Goal: Task Accomplishment & Management: Use online tool/utility

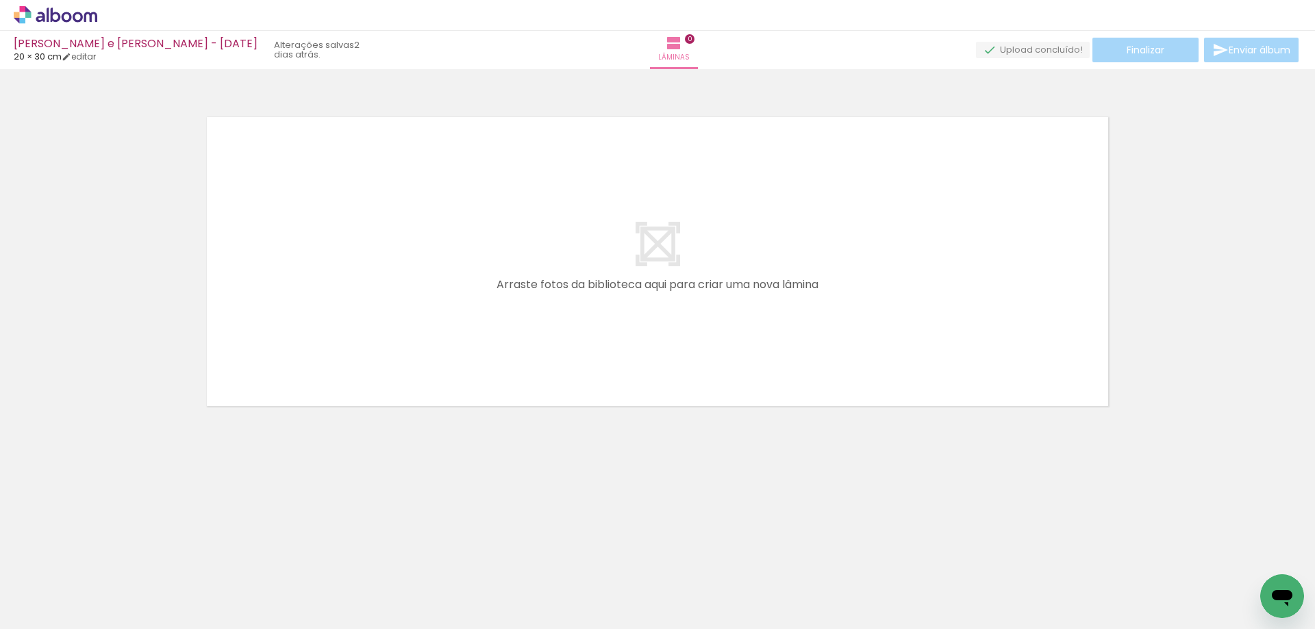
scroll to position [0, 2483]
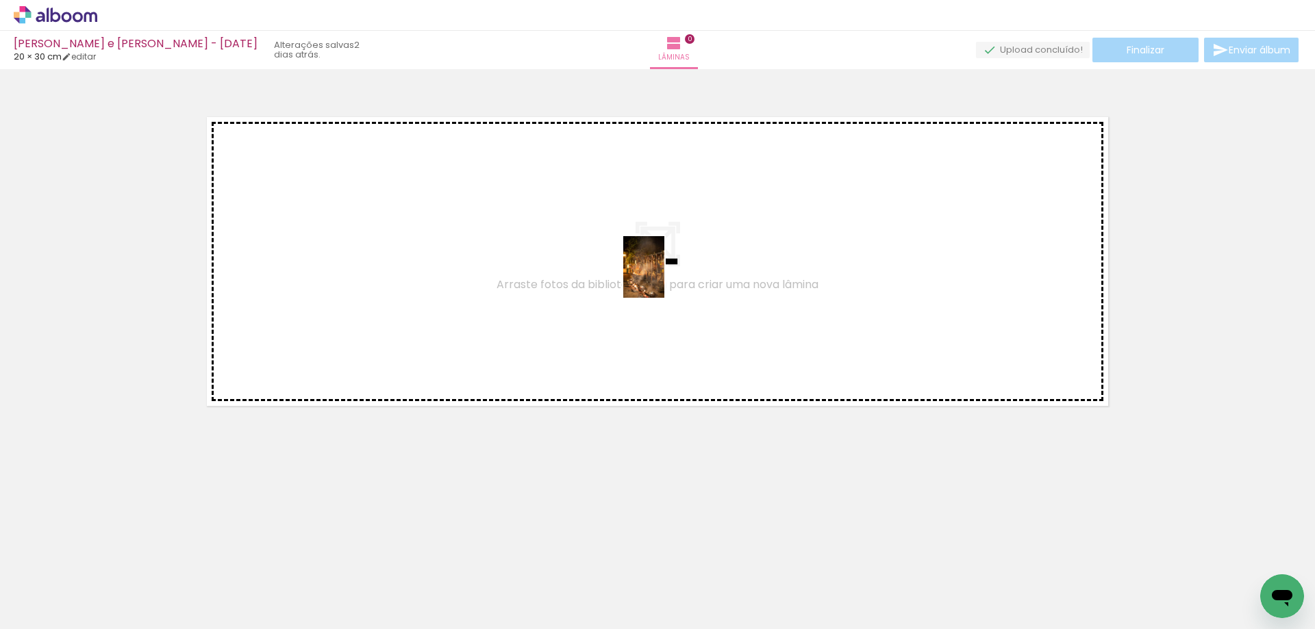
drag, startPoint x: 860, startPoint y: 583, endPoint x: 664, endPoint y: 277, distance: 363.4
click at [664, 277] on quentale-workspace at bounding box center [657, 314] width 1315 height 629
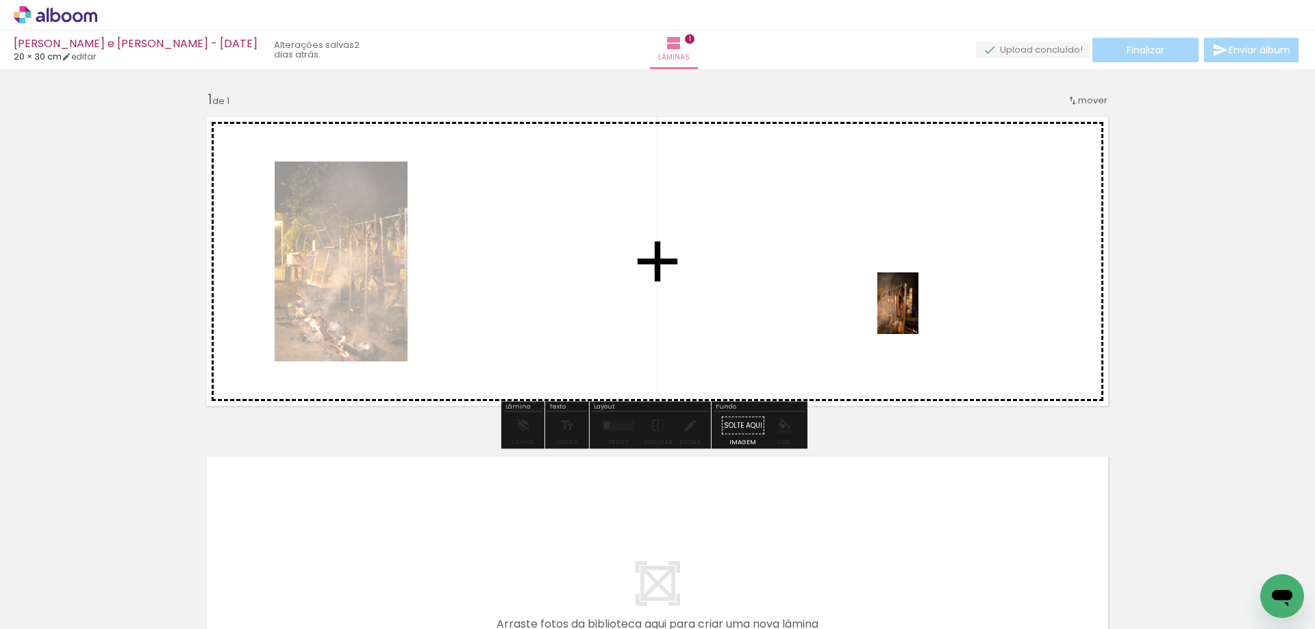
drag, startPoint x: 972, startPoint y: 580, endPoint x: 1007, endPoint y: 541, distance: 52.4
click at [920, 303] on quentale-workspace at bounding box center [657, 314] width 1315 height 629
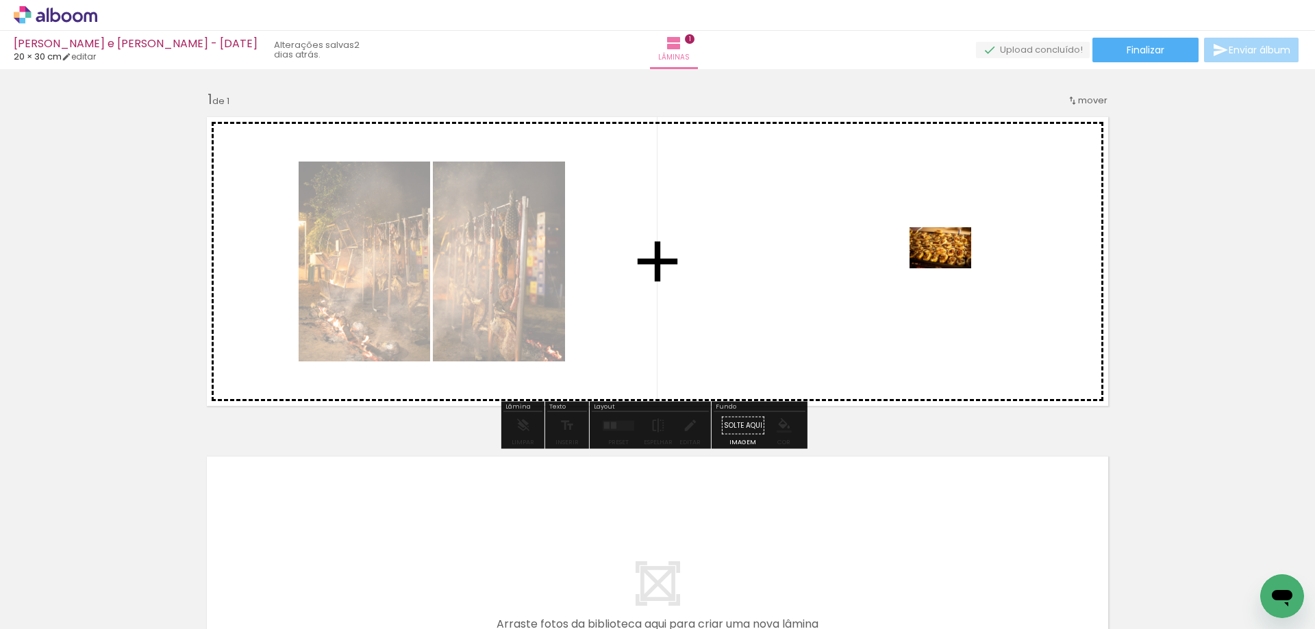
drag, startPoint x: 1035, startPoint y: 554, endPoint x: 951, endPoint y: 268, distance: 297.7
click at [951, 268] on quentale-workspace at bounding box center [657, 314] width 1315 height 629
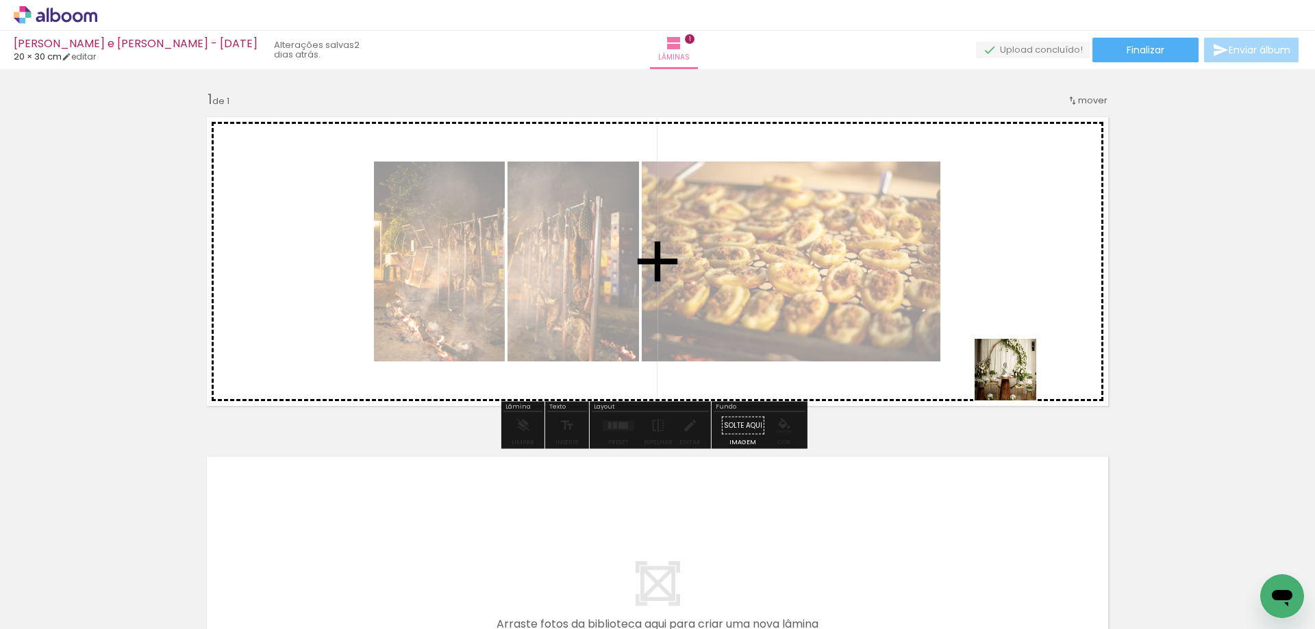
drag, startPoint x: 1111, startPoint y: 564, endPoint x: 1166, endPoint y: 553, distance: 55.9
click at [968, 266] on quentale-workspace at bounding box center [657, 314] width 1315 height 629
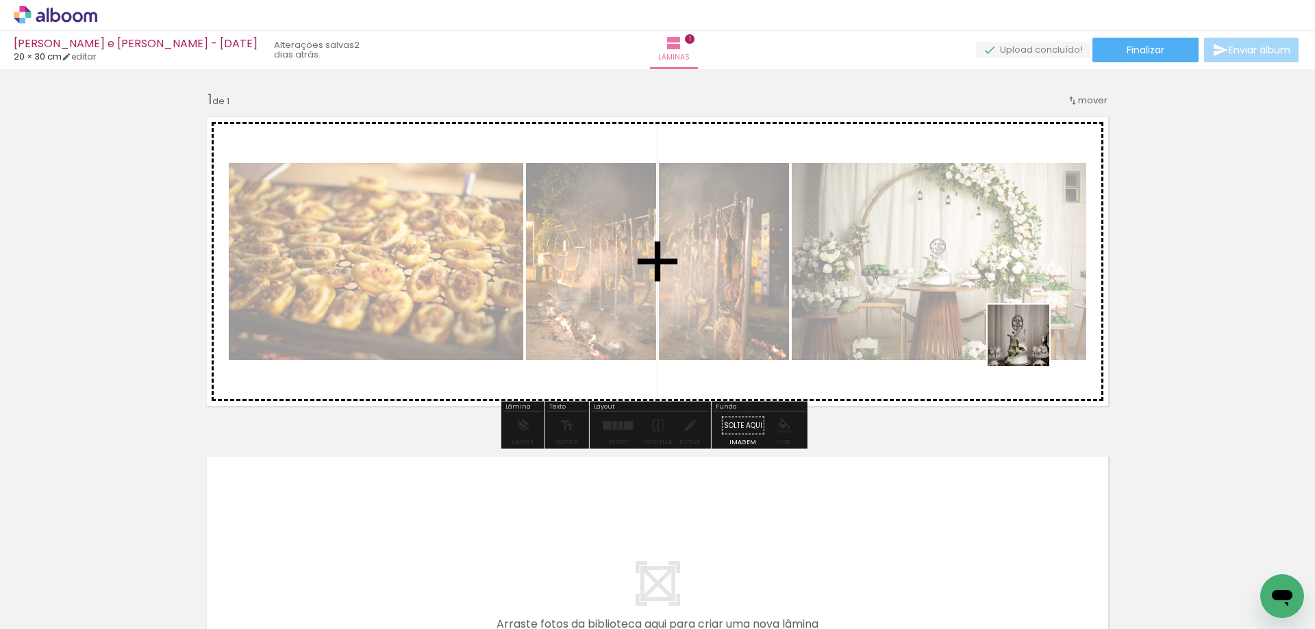
drag, startPoint x: 1178, startPoint y: 574, endPoint x: 998, endPoint y: 288, distance: 337.8
click at [998, 288] on quentale-workspace at bounding box center [657, 314] width 1315 height 629
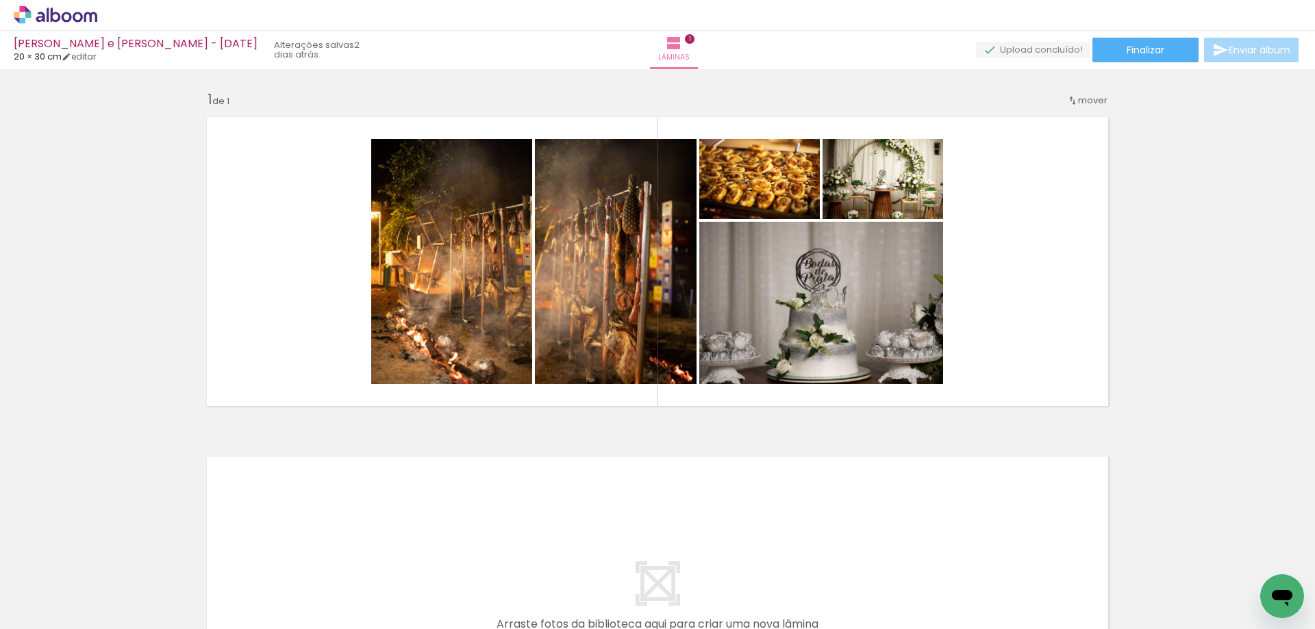
scroll to position [0, 3710]
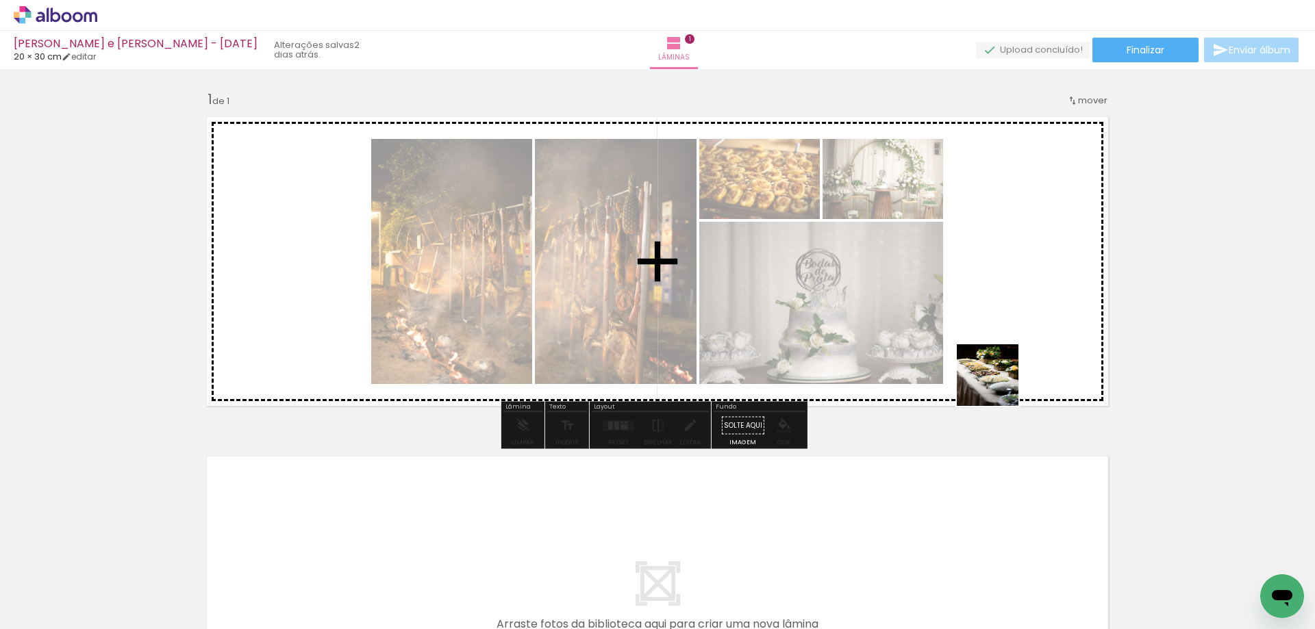
drag, startPoint x: 1031, startPoint y: 560, endPoint x: 999, endPoint y: 342, distance: 220.7
click at [999, 342] on quentale-workspace at bounding box center [657, 314] width 1315 height 629
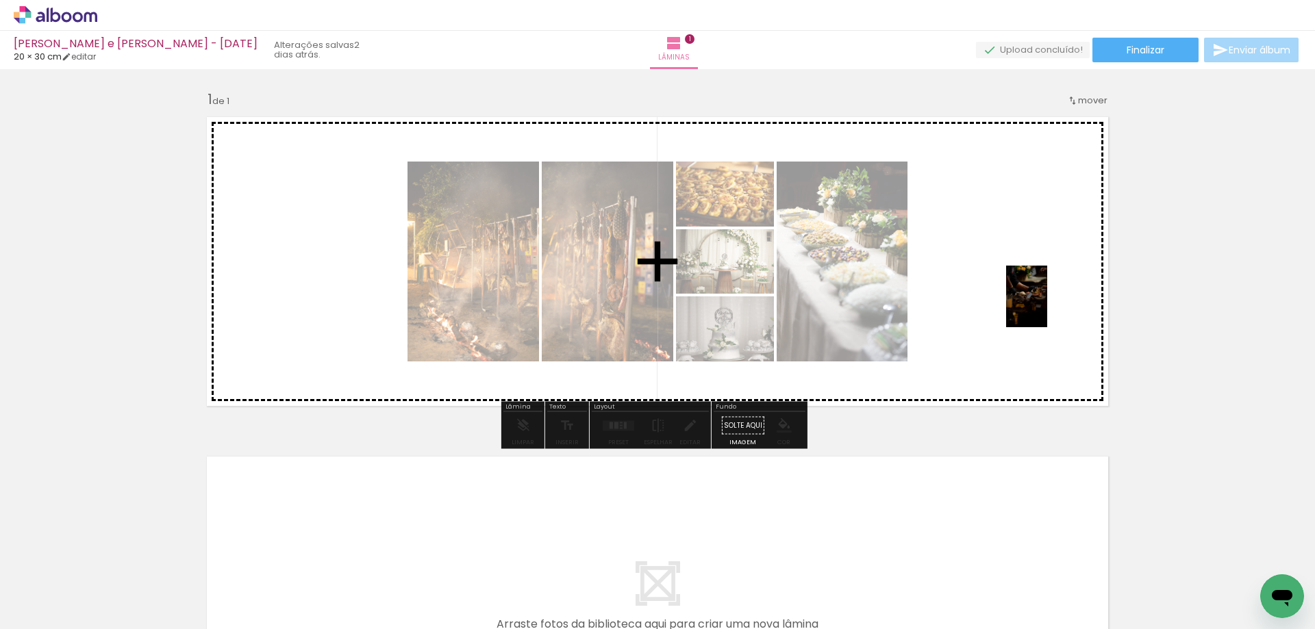
drag, startPoint x: 1116, startPoint y: 590, endPoint x: 1089, endPoint y: 625, distance: 43.8
click at [1045, 289] on quentale-workspace at bounding box center [657, 314] width 1315 height 629
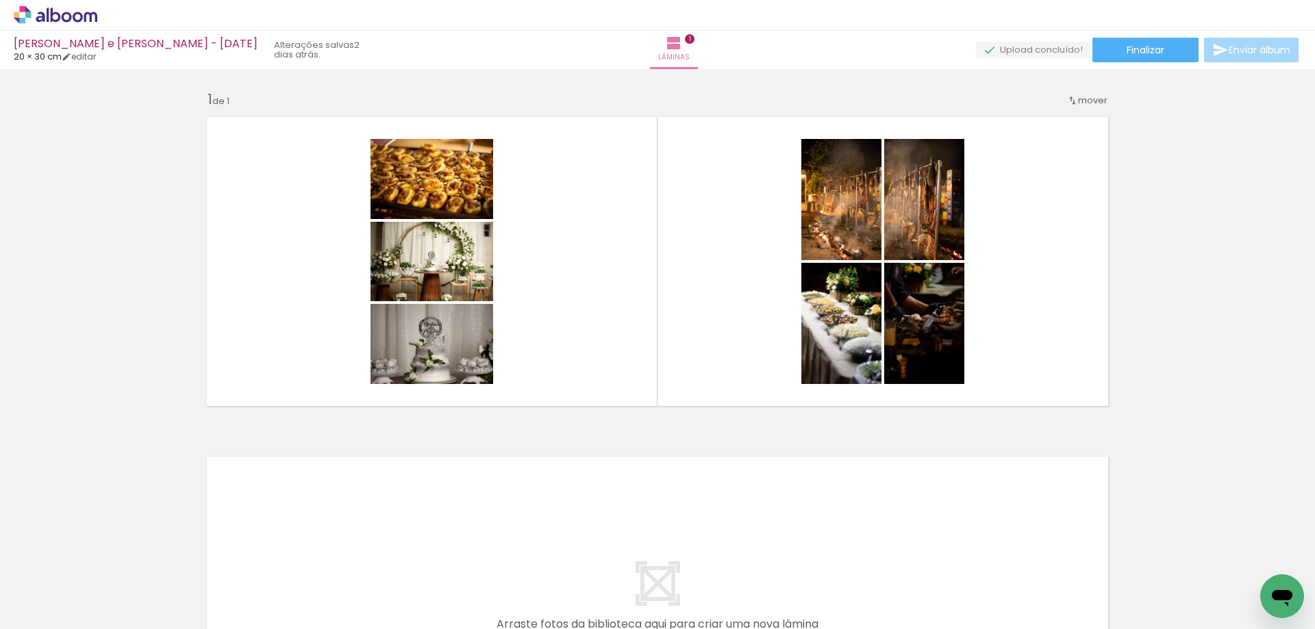
scroll to position [0, 2874]
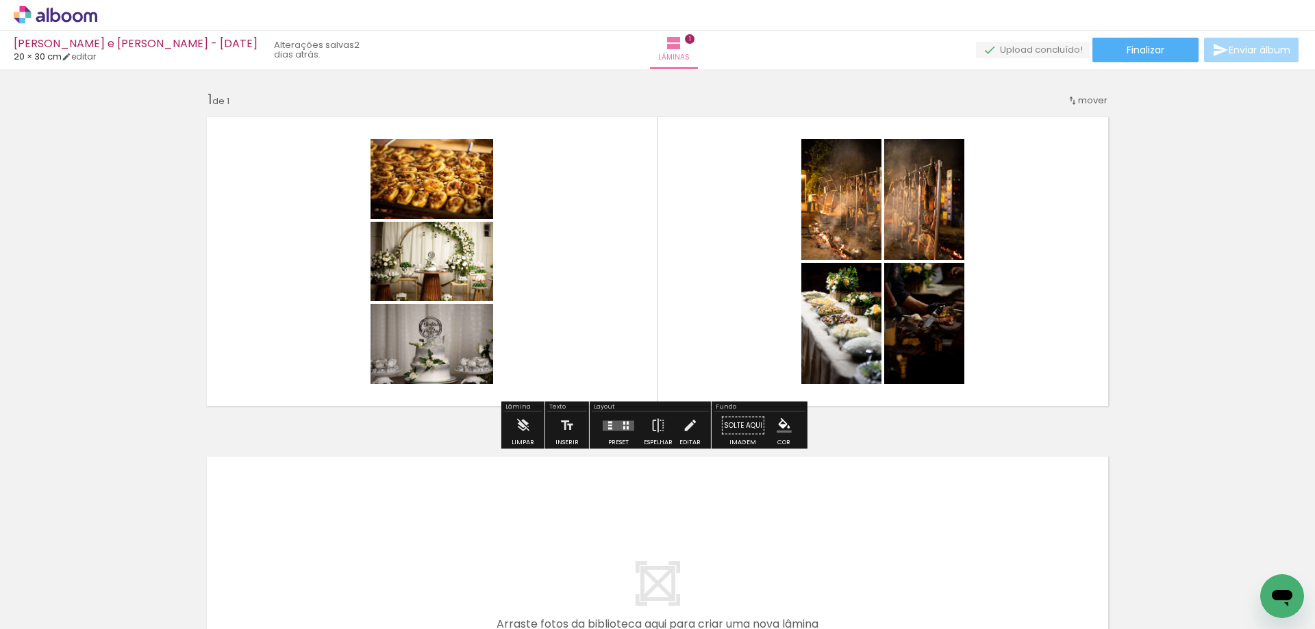
click at [608, 423] on div at bounding box center [610, 422] width 4 height 2
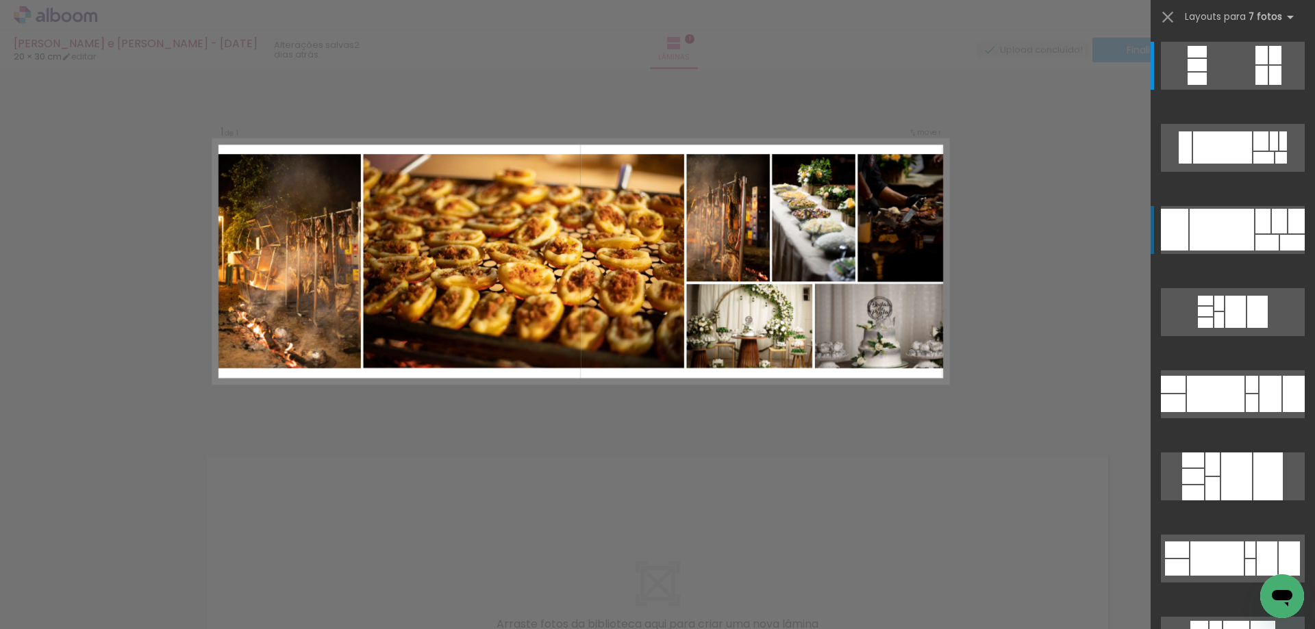
click at [1255, 225] on div at bounding box center [1262, 221] width 15 height 25
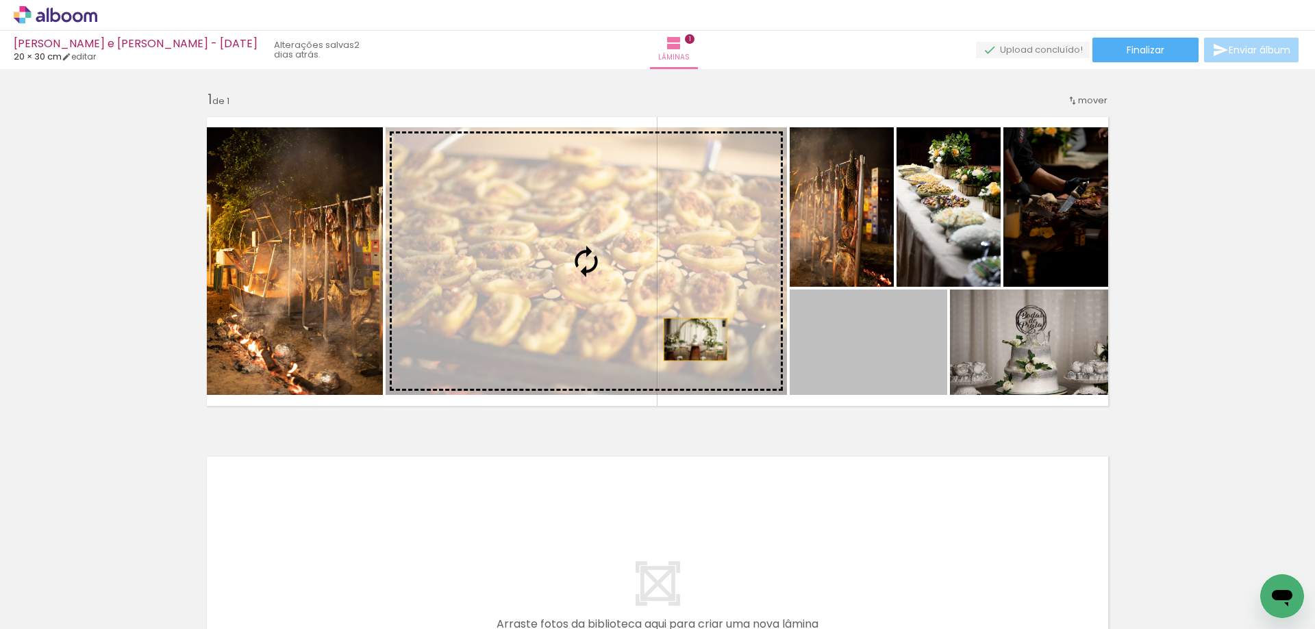
drag, startPoint x: 844, startPoint y: 370, endPoint x: 599, endPoint y: 303, distance: 254.2
click at [0, 0] on slot at bounding box center [0, 0] width 0 height 0
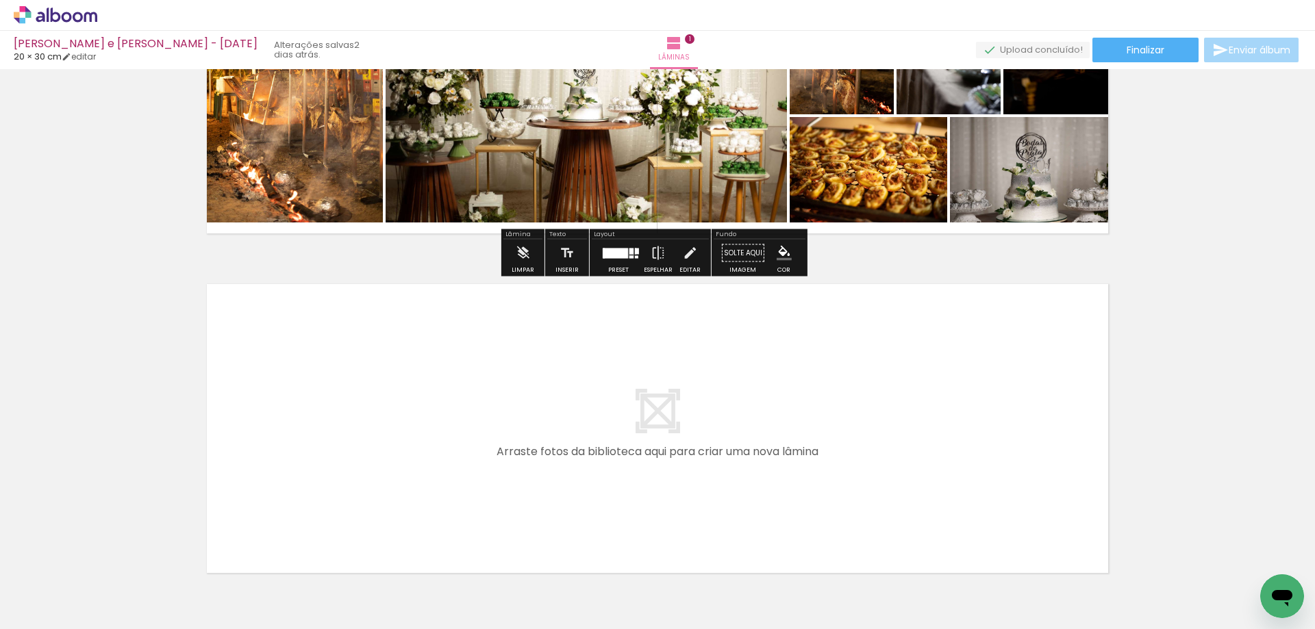
scroll to position [205, 0]
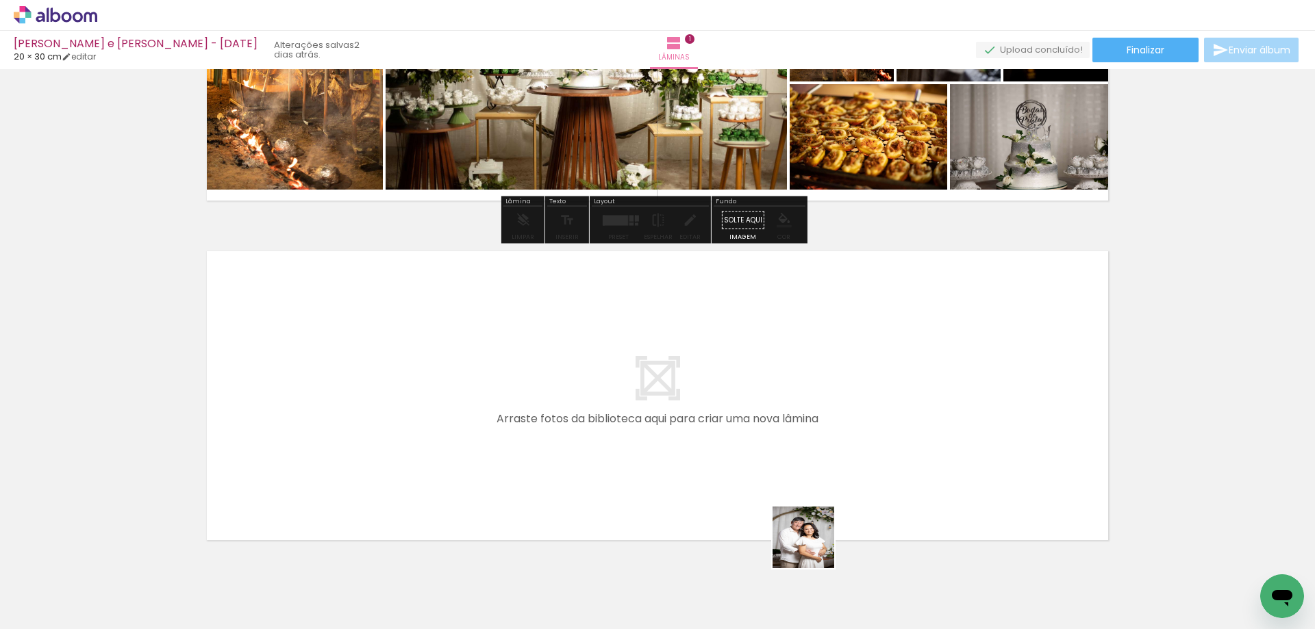
drag, startPoint x: 880, startPoint y: 599, endPoint x: 1025, endPoint y: 562, distance: 149.8
click at [647, 442] on quentale-workspace at bounding box center [657, 314] width 1315 height 629
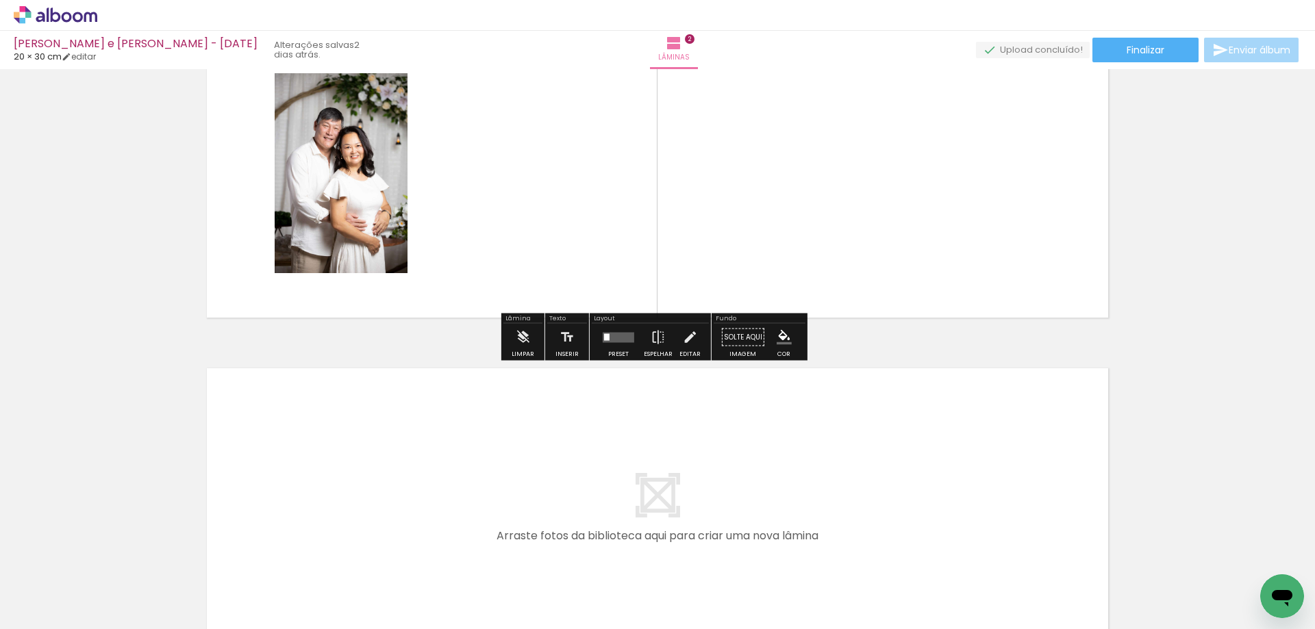
scroll to position [431, 0]
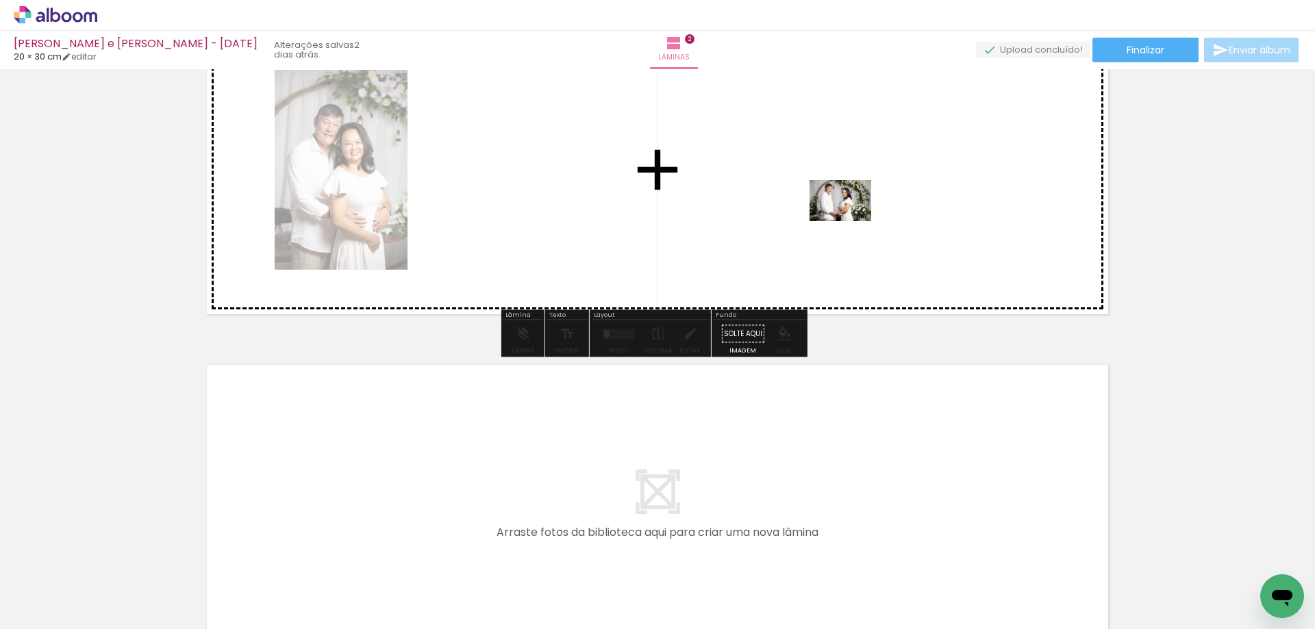
drag, startPoint x: 1033, startPoint y: 601, endPoint x: 857, endPoint y: 357, distance: 300.1
click at [849, 202] on quentale-workspace at bounding box center [657, 314] width 1315 height 629
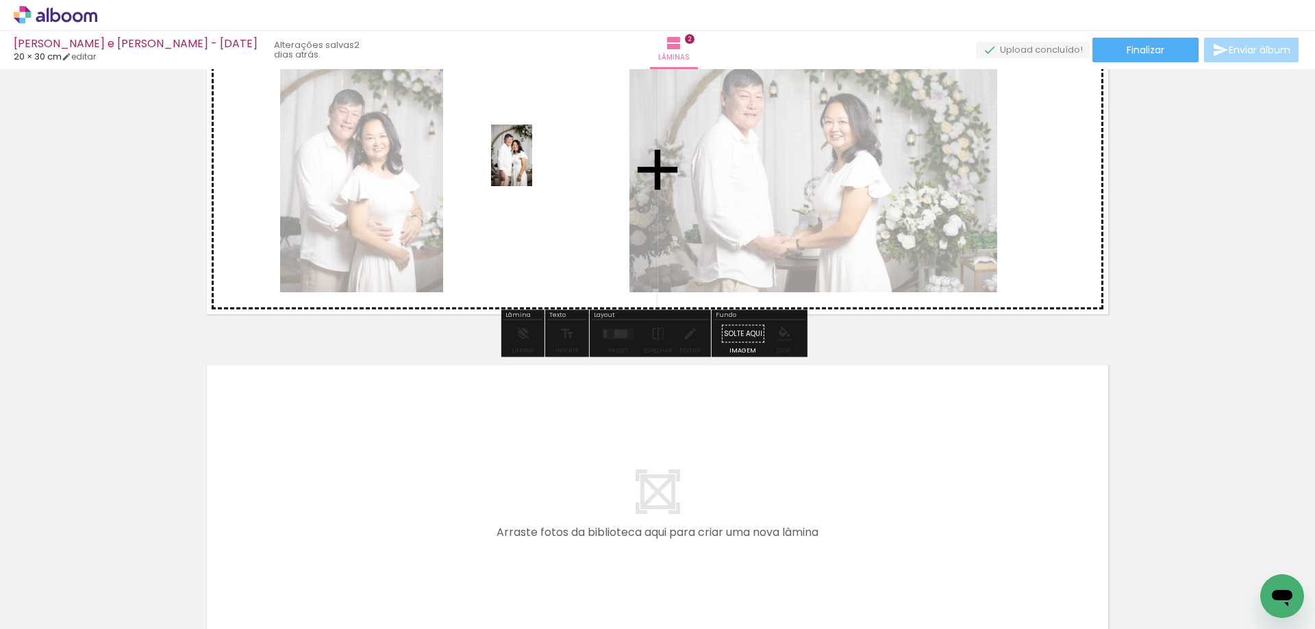
drag, startPoint x: 954, startPoint y: 588, endPoint x: 532, endPoint y: 166, distance: 597.1
click at [532, 166] on quentale-workspace at bounding box center [657, 314] width 1315 height 629
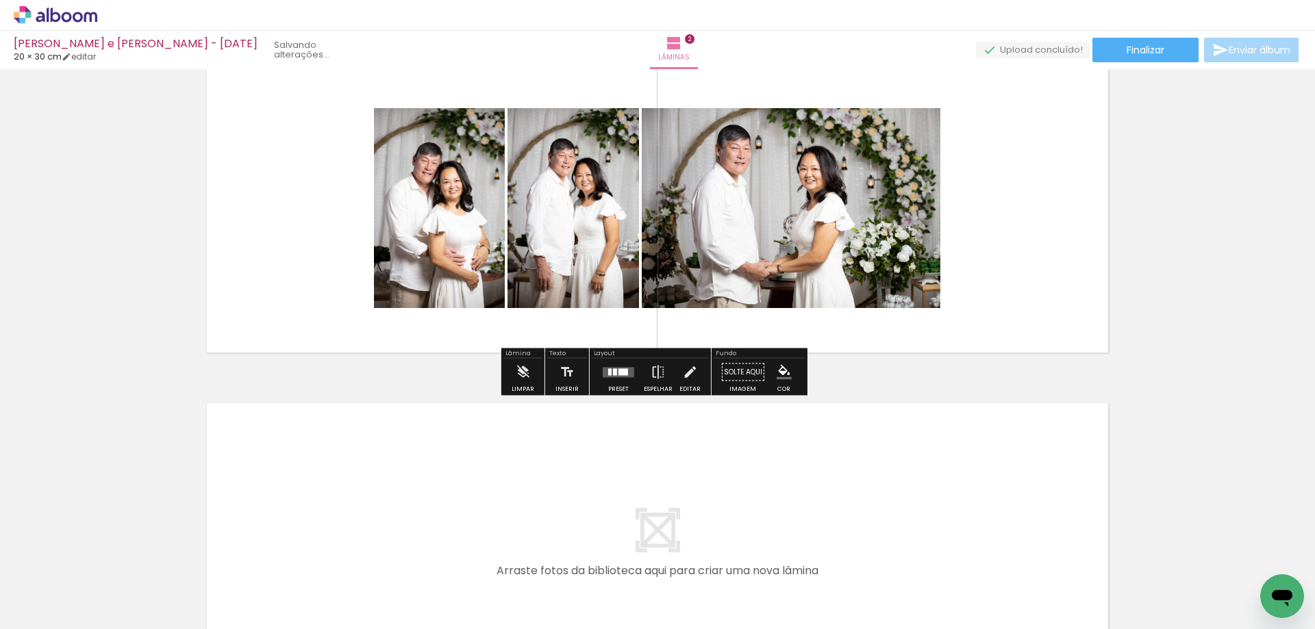
scroll to position [363, 0]
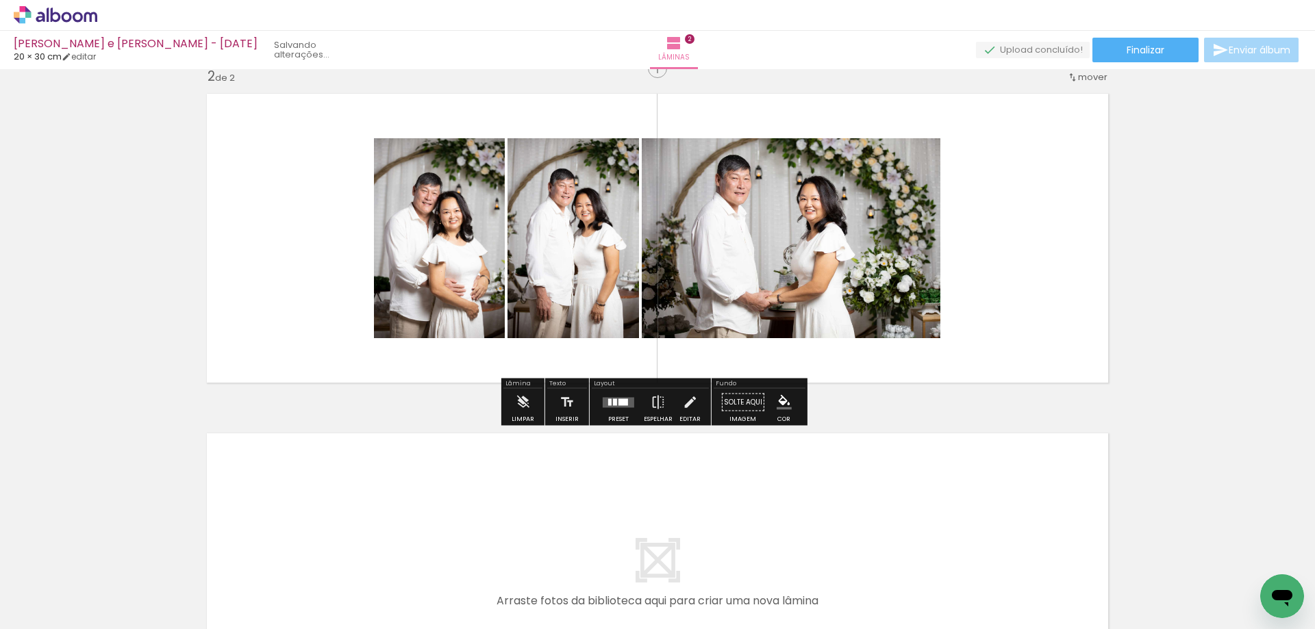
click at [609, 393] on div at bounding box center [618, 402] width 37 height 27
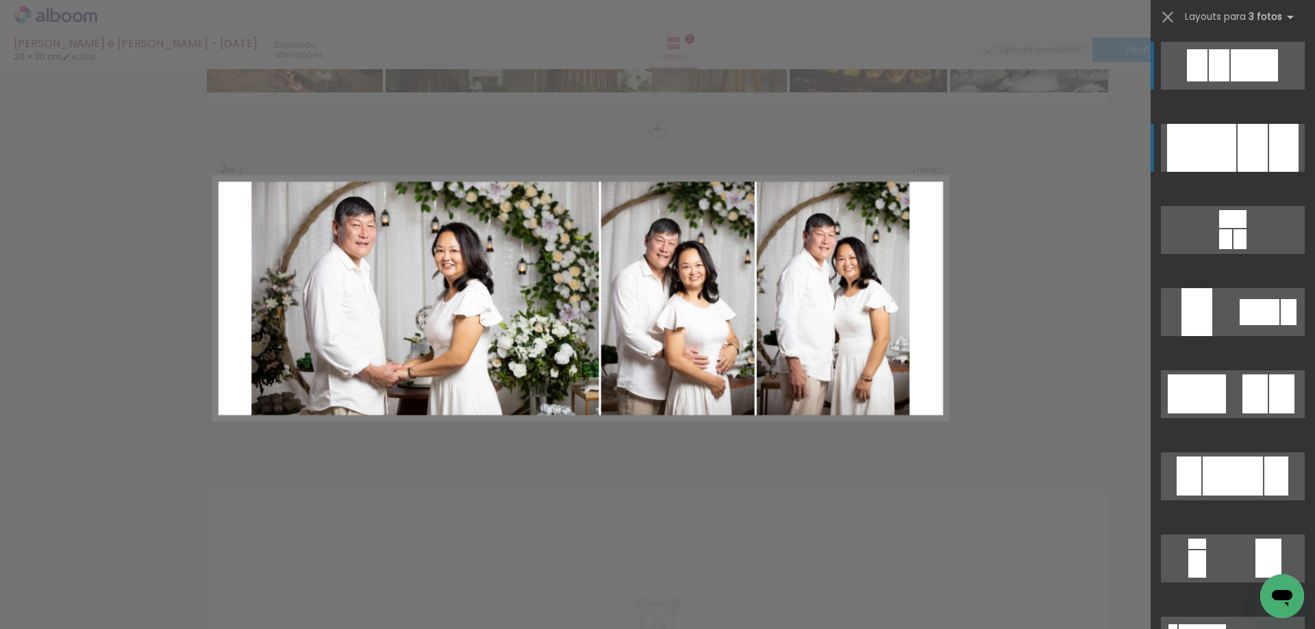
scroll to position [295, 0]
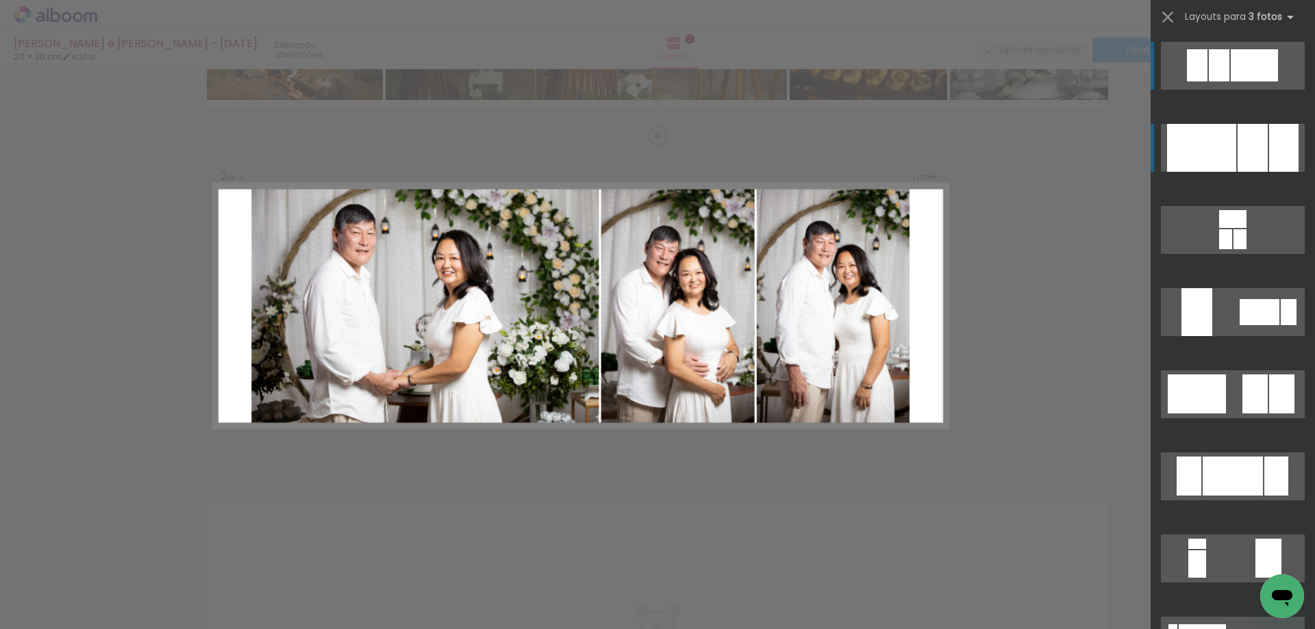
click at [1244, 145] on div at bounding box center [1252, 148] width 30 height 48
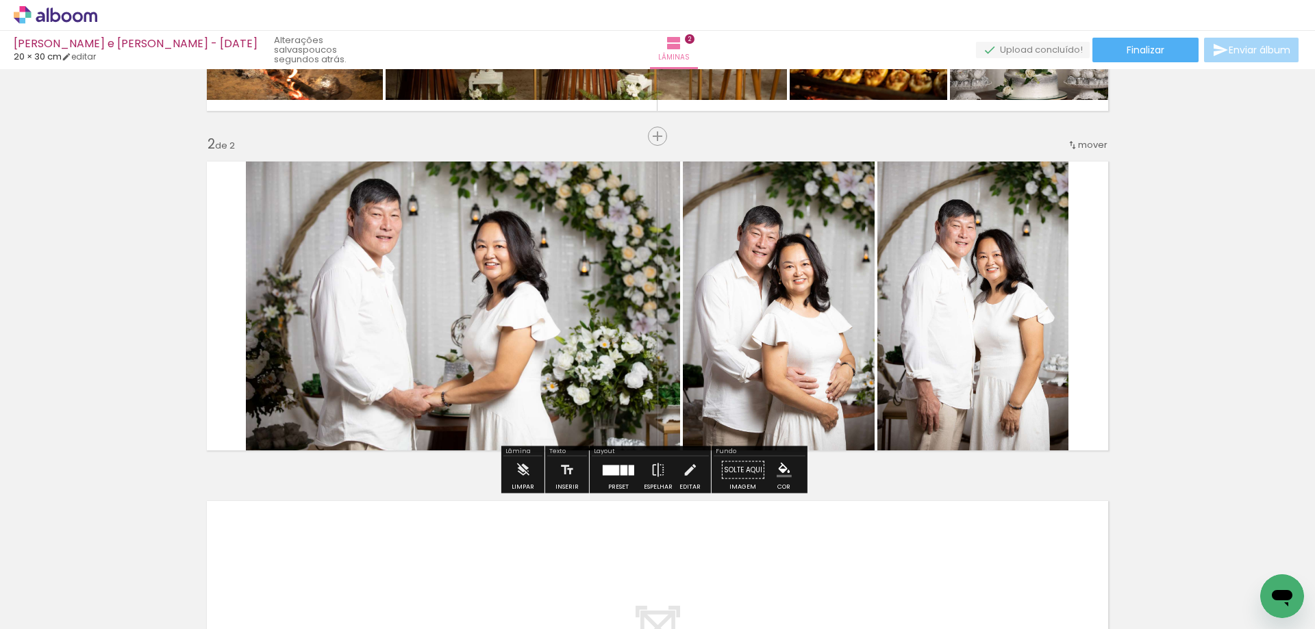
click at [1187, 254] on div "Inserir lâmina 1 de 2 Inserir lâmina 2 de 2" at bounding box center [657, 289] width 1315 height 1020
click at [1178, 265] on div "Inserir lâmina 1 de 2 Inserir lâmina 2 de 2" at bounding box center [657, 289] width 1315 height 1020
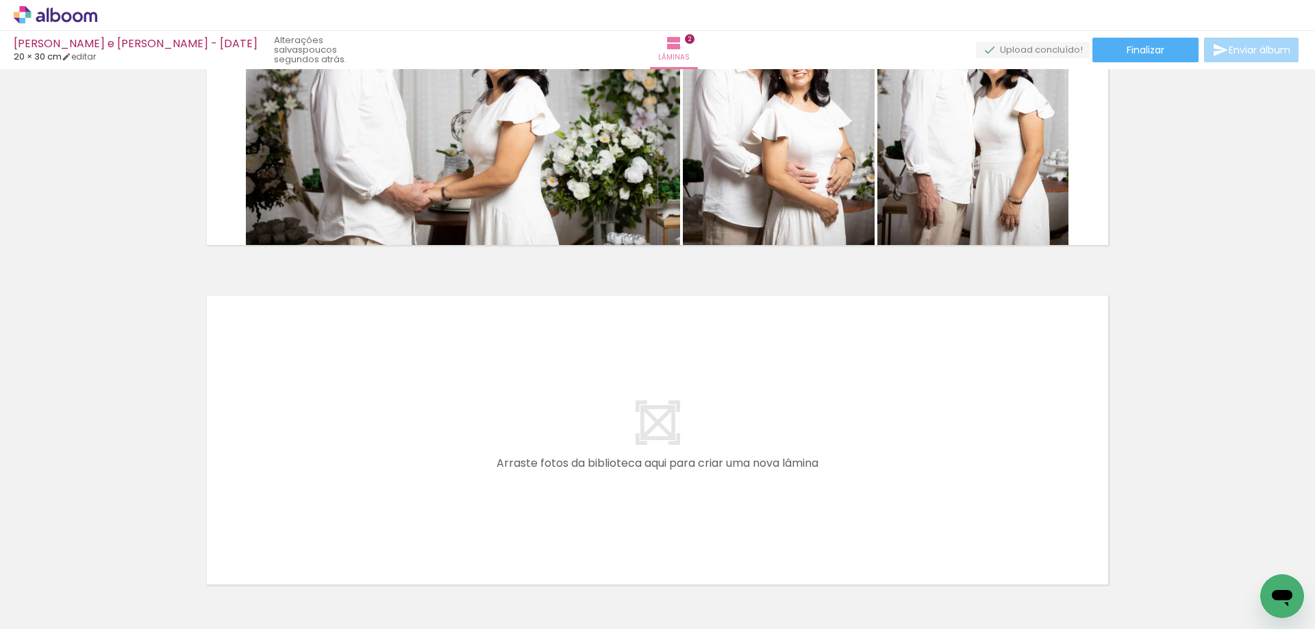
scroll to position [0, 3158]
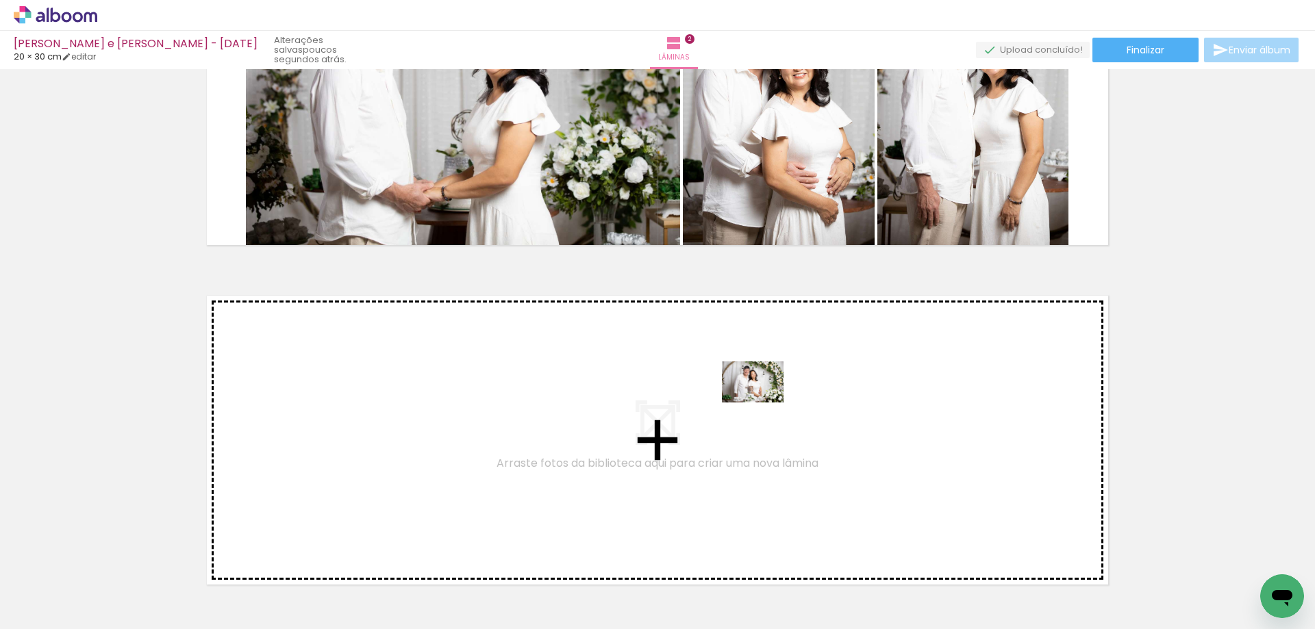
drag, startPoint x: 801, startPoint y: 534, endPoint x: 763, endPoint y: 403, distance: 137.0
click at [763, 403] on quentale-workspace at bounding box center [657, 314] width 1315 height 629
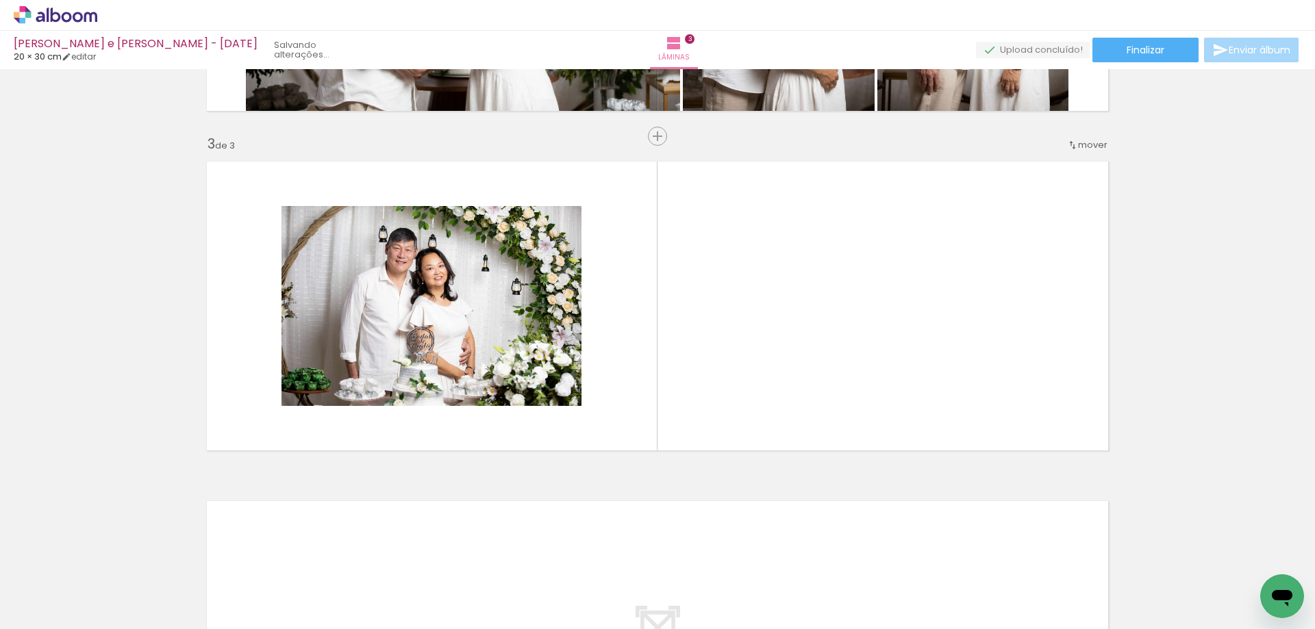
scroll to position [0, 3710]
click at [1172, 581] on div at bounding box center [1182, 583] width 68 height 45
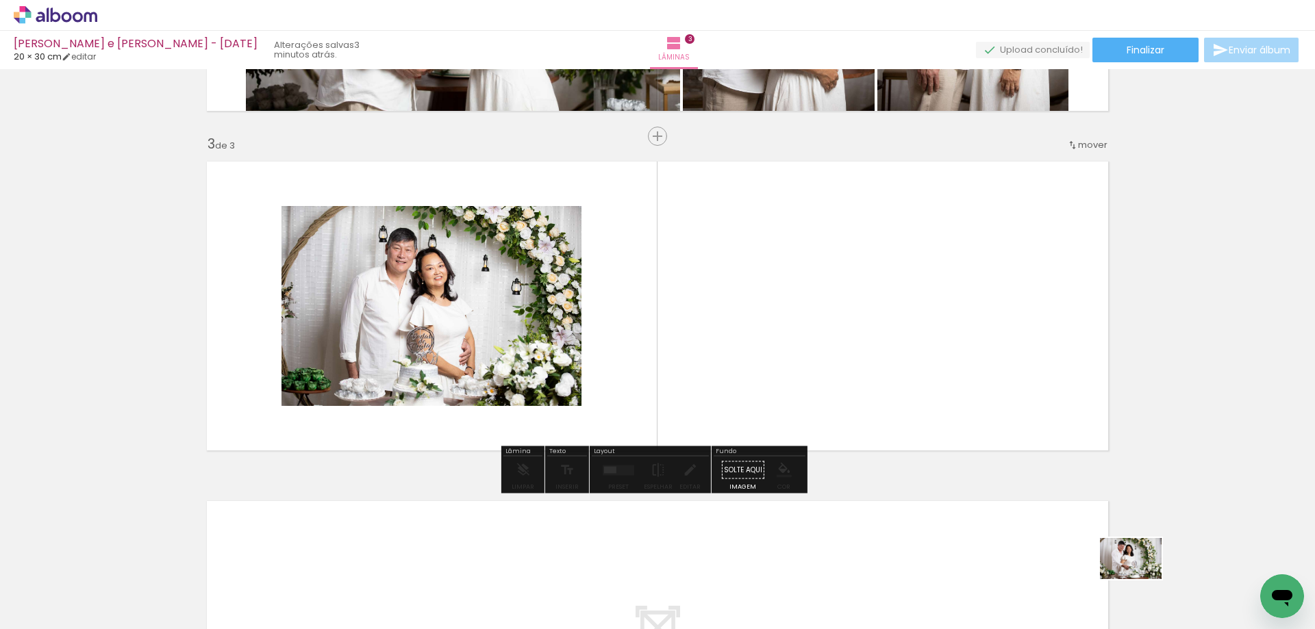
drag, startPoint x: 1178, startPoint y: 583, endPoint x: 1193, endPoint y: 601, distance: 23.3
click at [1193, 601] on div at bounding box center [1182, 583] width 68 height 45
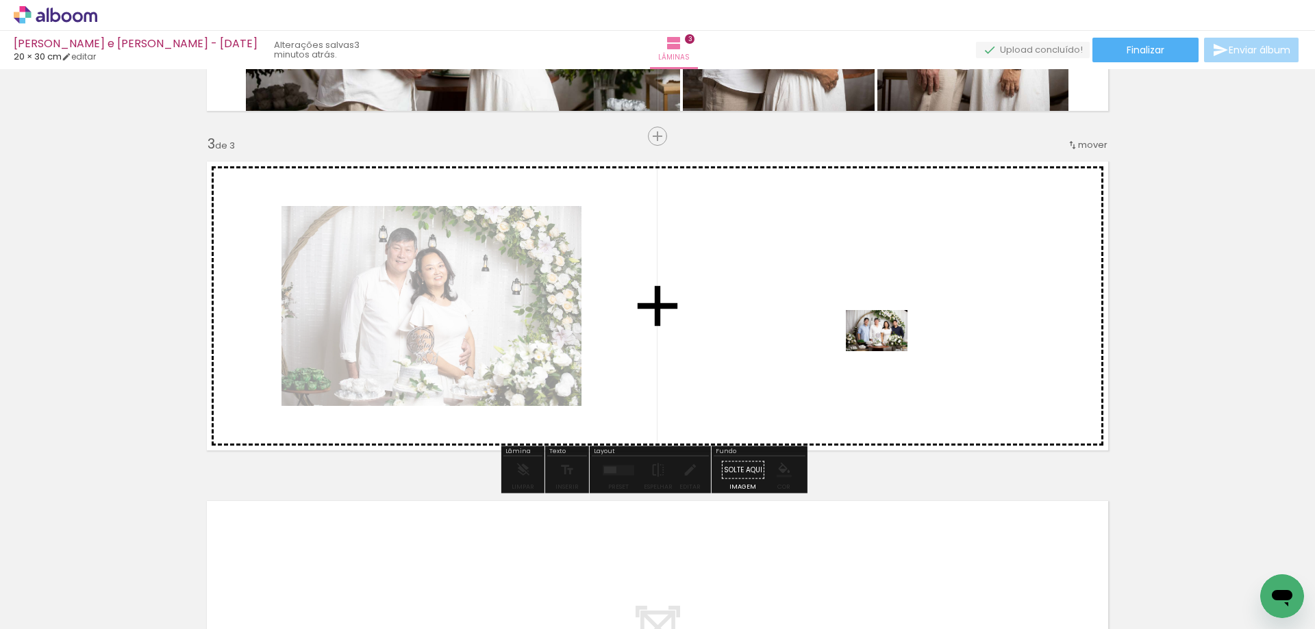
drag, startPoint x: 775, startPoint y: 599, endPoint x: 887, endPoint y: 351, distance: 271.2
click at [887, 351] on quentale-workspace at bounding box center [657, 314] width 1315 height 629
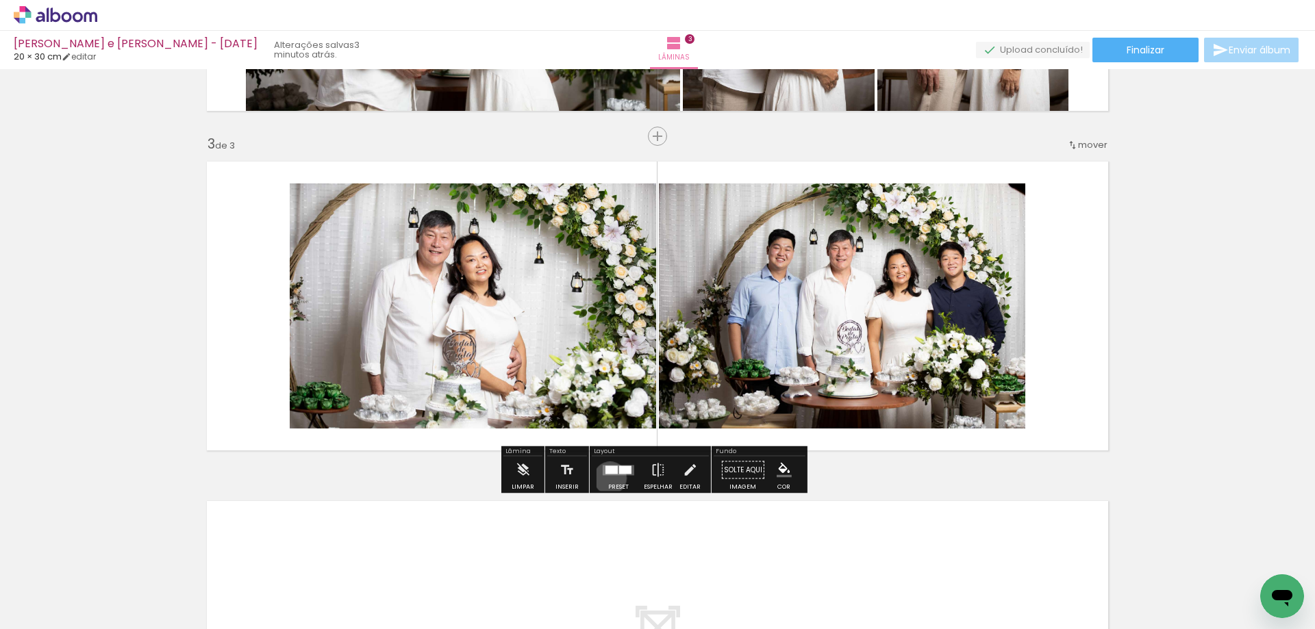
click at [607, 478] on div at bounding box center [618, 470] width 37 height 27
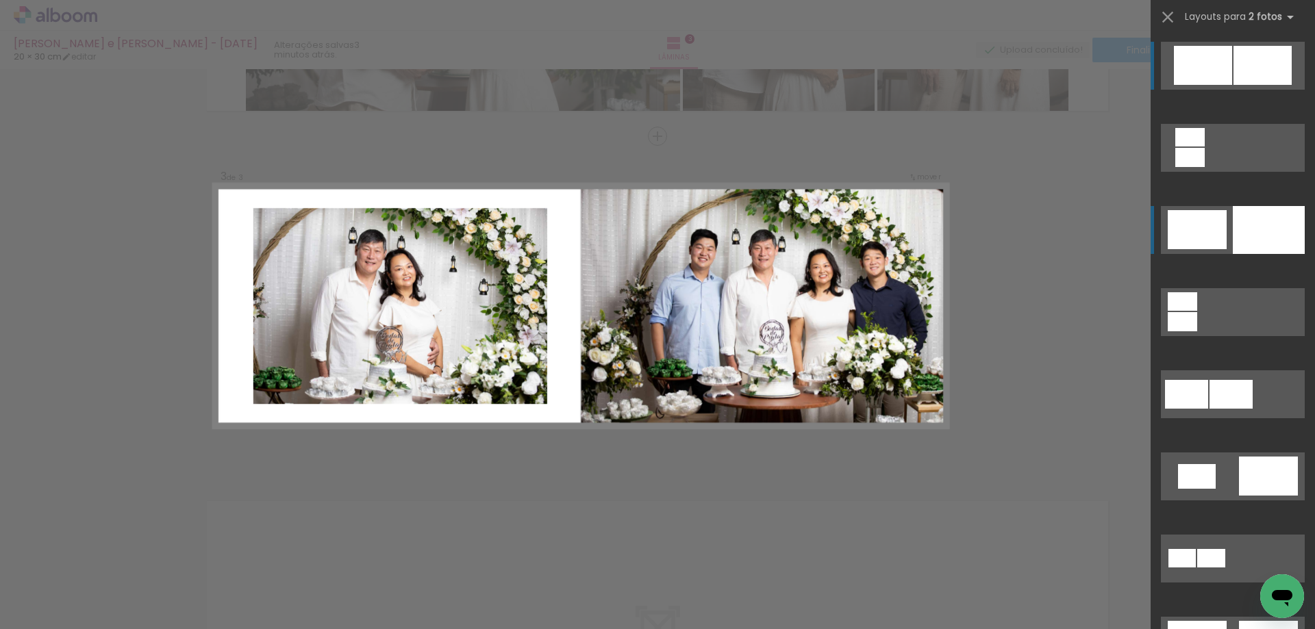
click at [1233, 238] on div at bounding box center [1269, 230] width 72 height 48
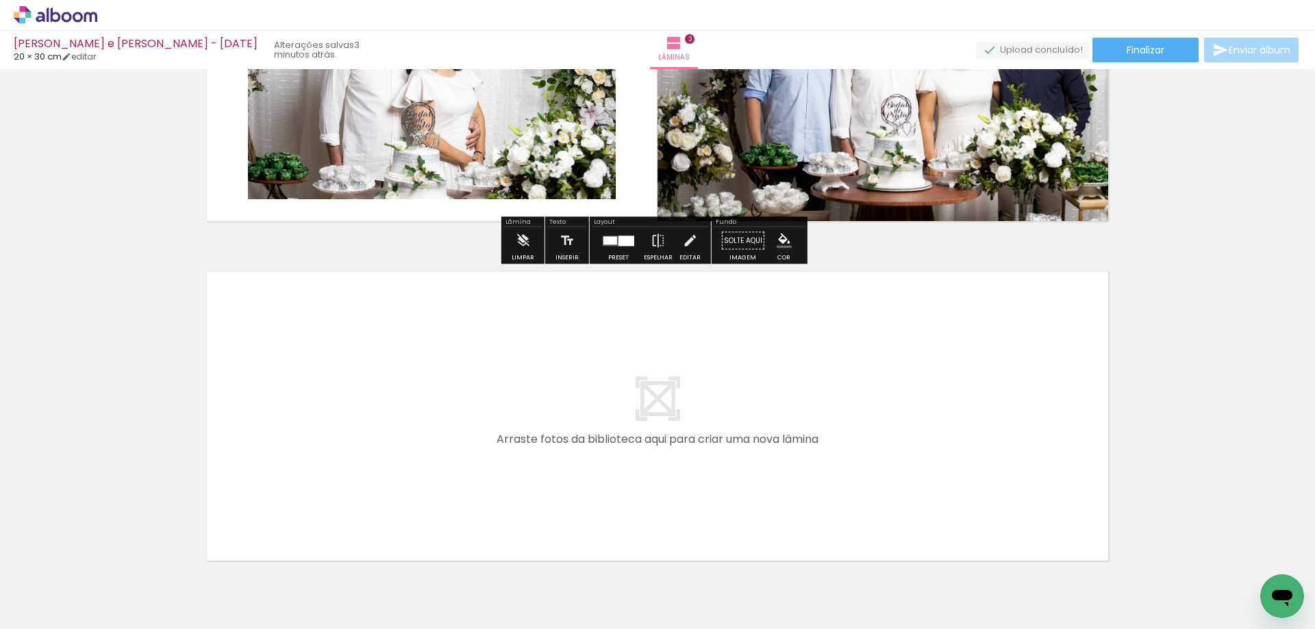
scroll to position [909, 0]
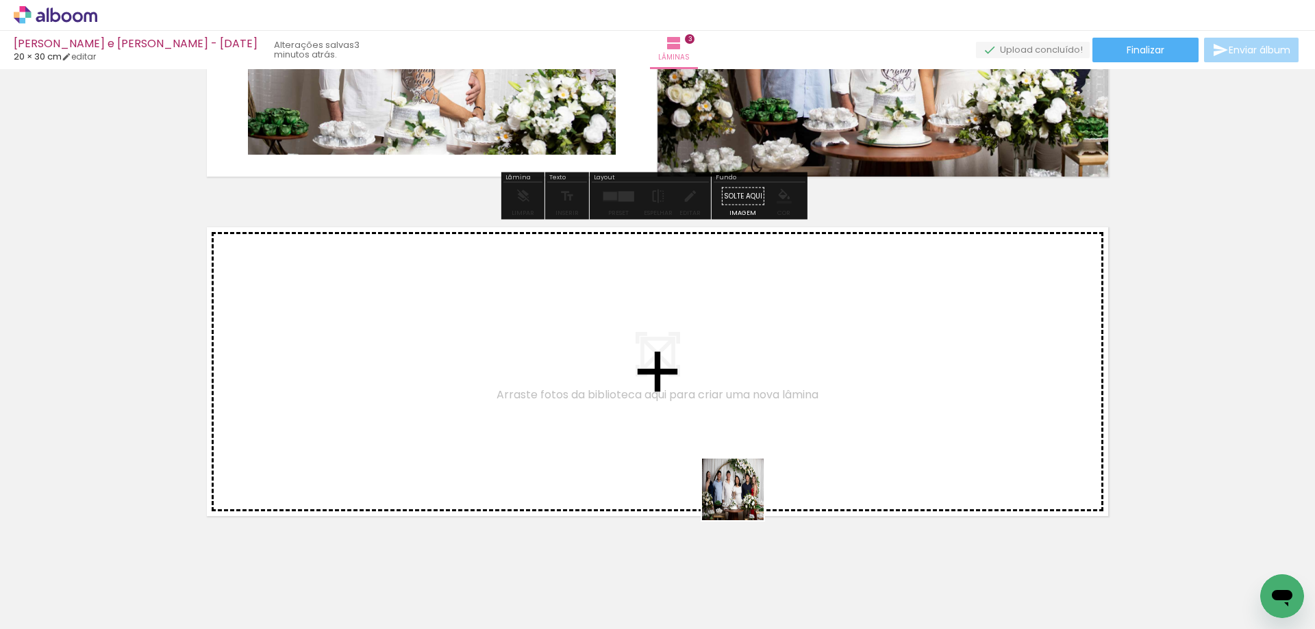
drag, startPoint x: 841, startPoint y: 596, endPoint x: 917, endPoint y: 595, distance: 76.0
click at [585, 394] on quentale-workspace at bounding box center [657, 314] width 1315 height 629
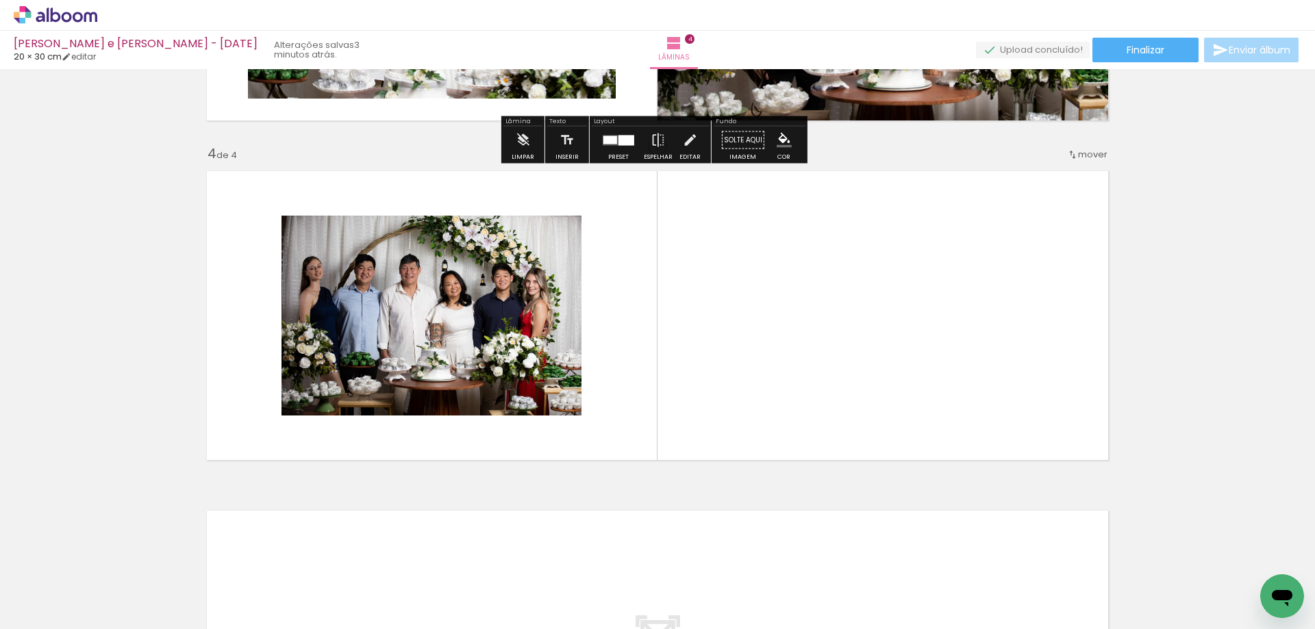
scroll to position [974, 0]
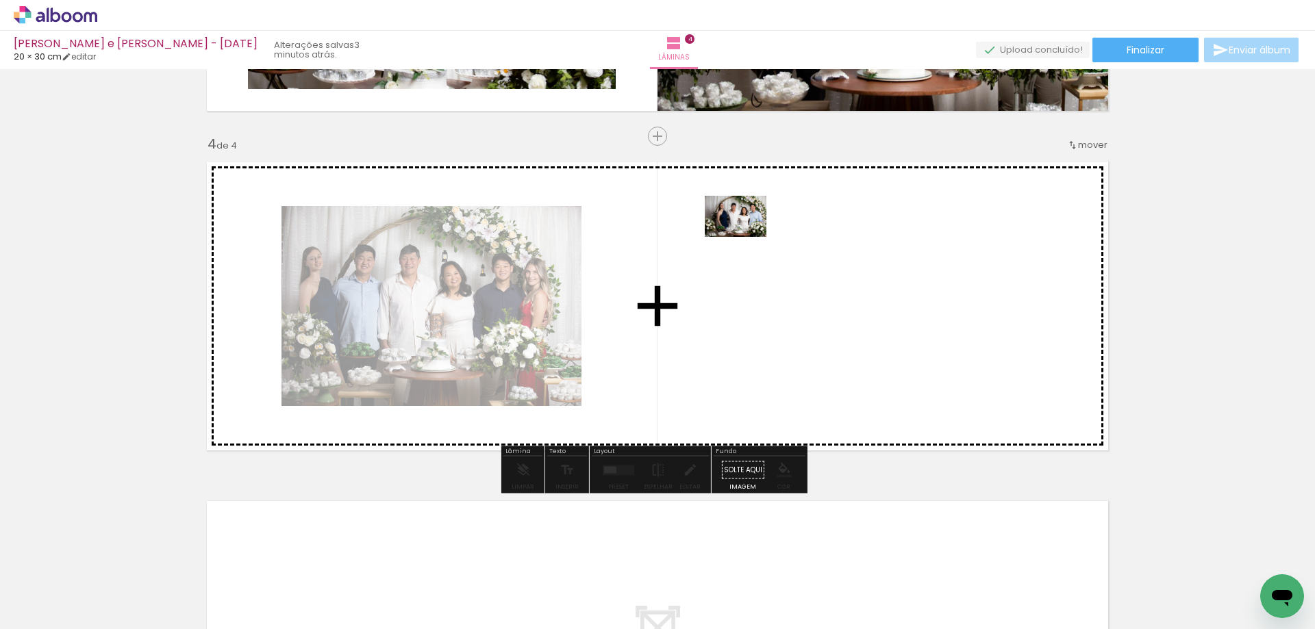
drag, startPoint x: 931, startPoint y: 594, endPoint x: 746, endPoint y: 237, distance: 402.2
click at [746, 237] on quentale-workspace at bounding box center [657, 314] width 1315 height 629
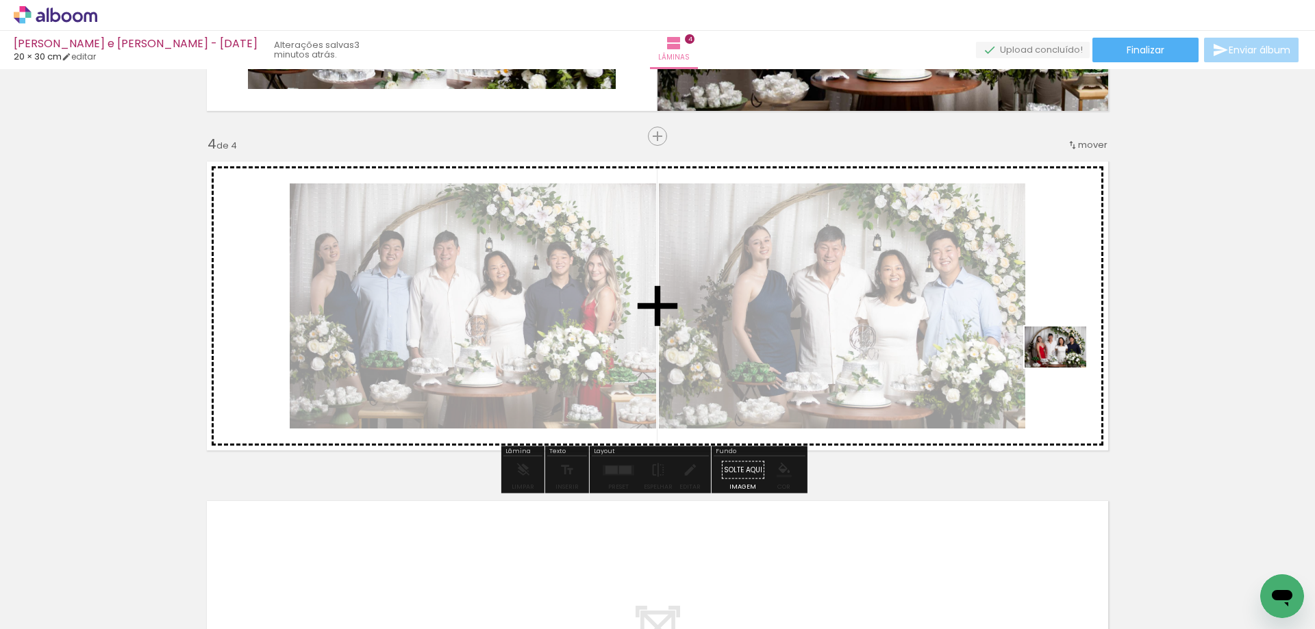
drag, startPoint x: 1014, startPoint y: 595, endPoint x: 1066, endPoint y: 368, distance: 233.2
click at [1066, 368] on quentale-workspace at bounding box center [657, 314] width 1315 height 629
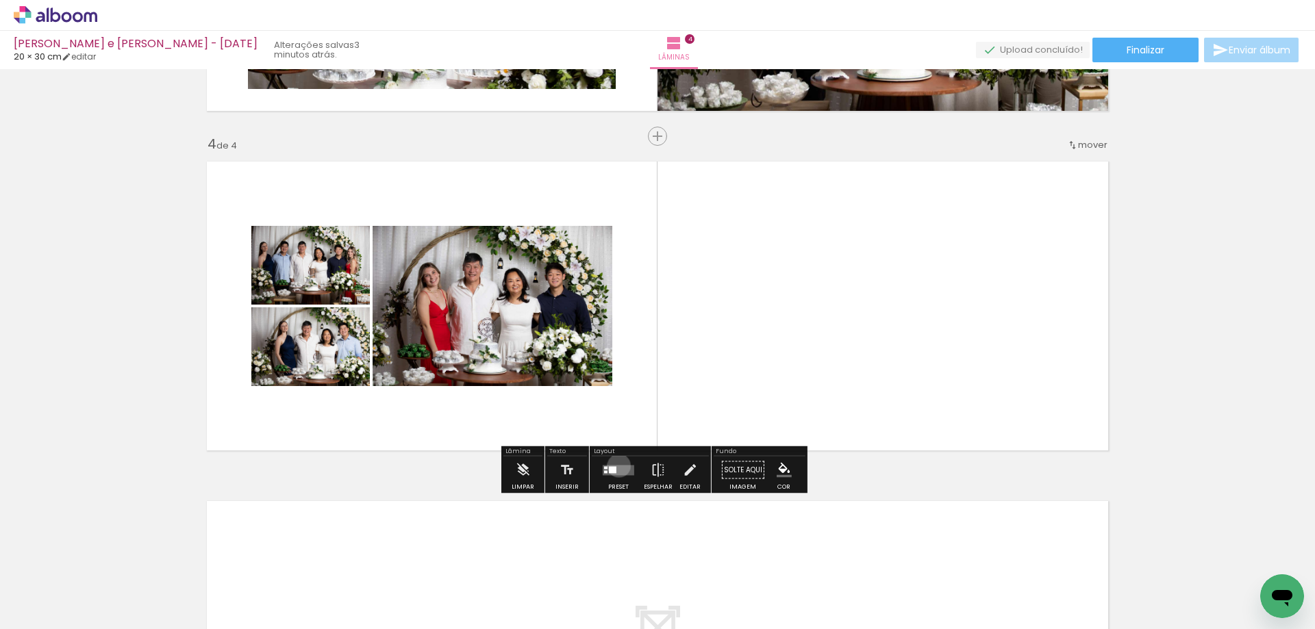
click at [616, 466] on quentale-layouter at bounding box center [619, 470] width 32 height 10
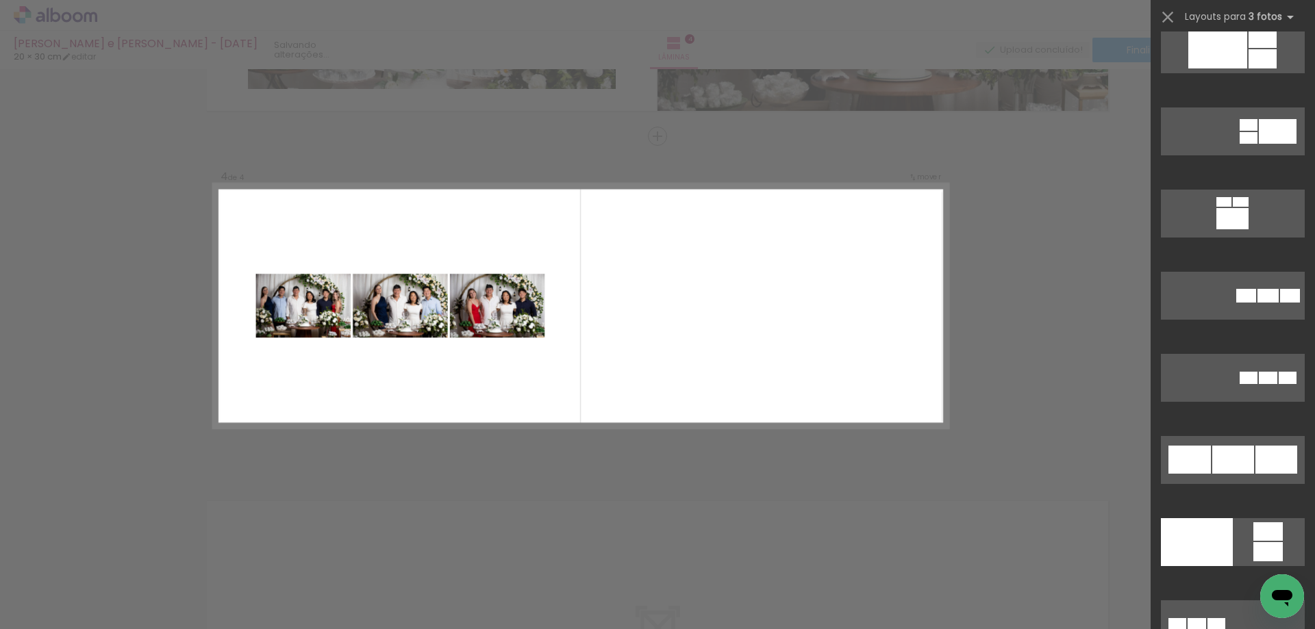
scroll to position [2465, 0]
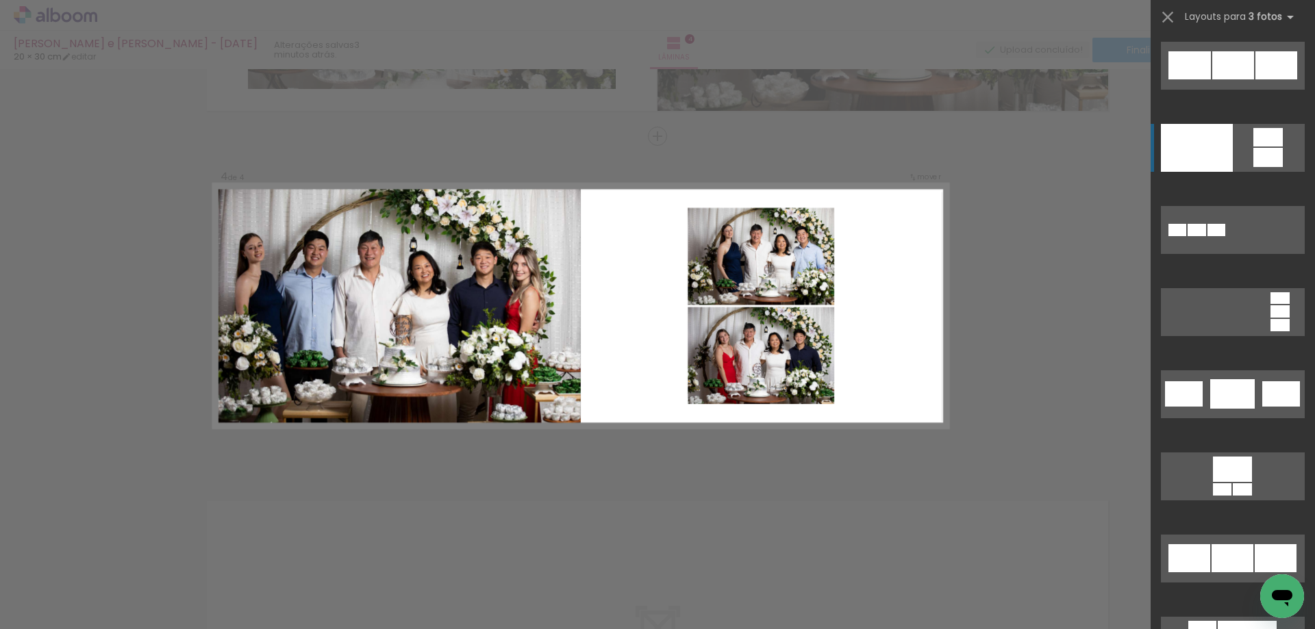
click at [1208, 144] on div at bounding box center [1197, 148] width 72 height 48
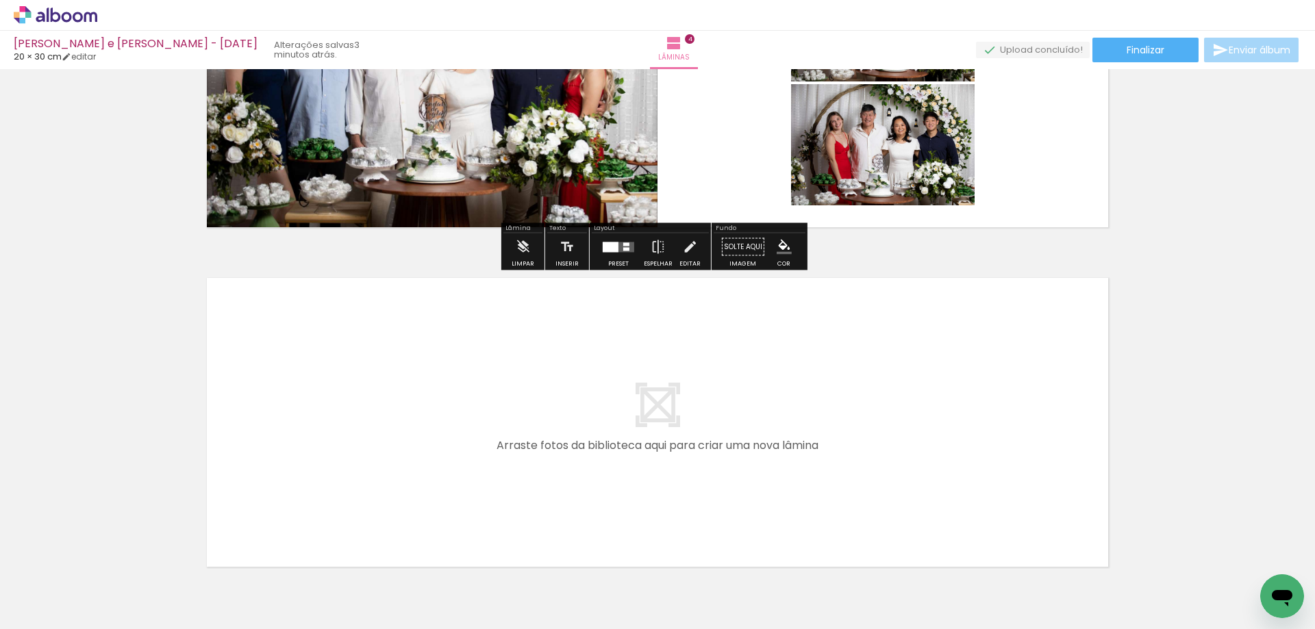
scroll to position [1277, 0]
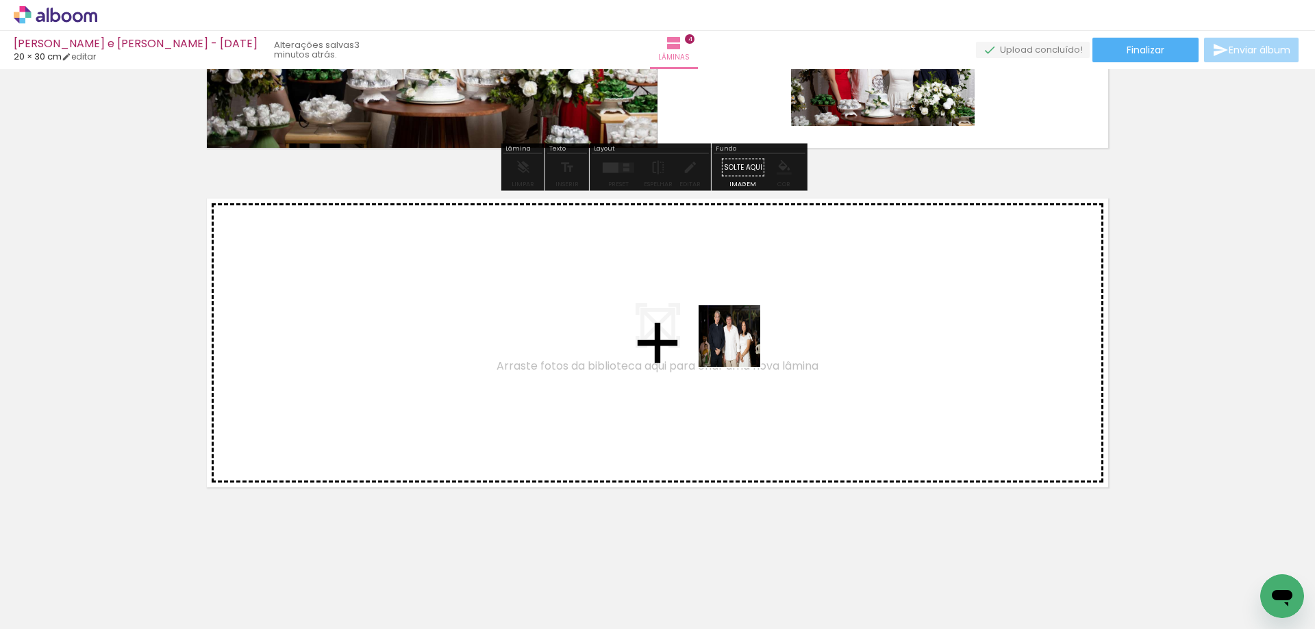
drag, startPoint x: 1084, startPoint y: 588, endPoint x: 740, endPoint y: 347, distance: 420.4
click at [740, 347] on quentale-workspace at bounding box center [657, 314] width 1315 height 629
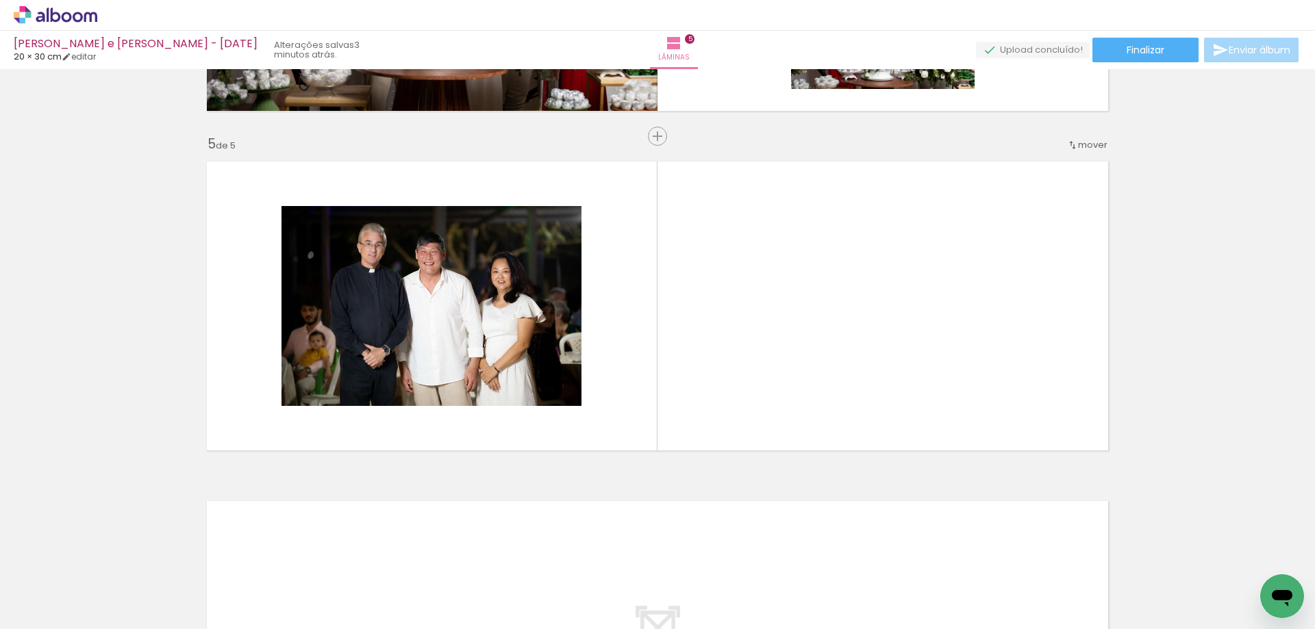
scroll to position [0, 3710]
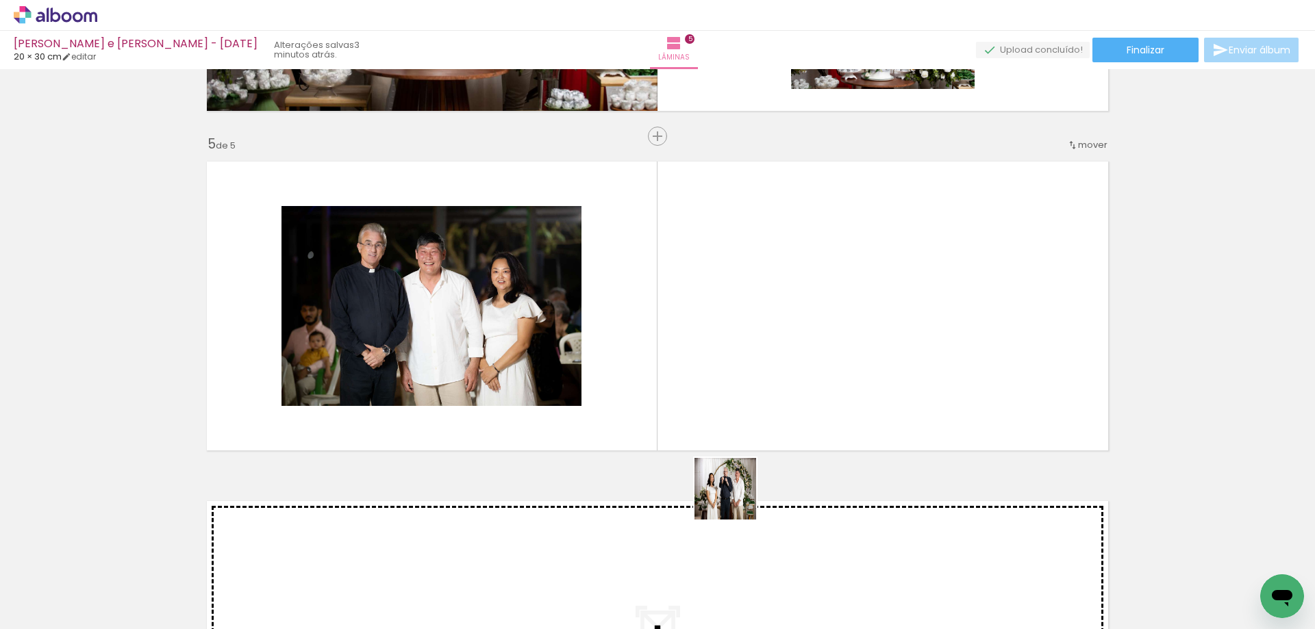
drag, startPoint x: 720, startPoint y: 589, endPoint x: 809, endPoint y: 265, distance: 335.9
click at [809, 265] on quentale-workspace at bounding box center [657, 314] width 1315 height 629
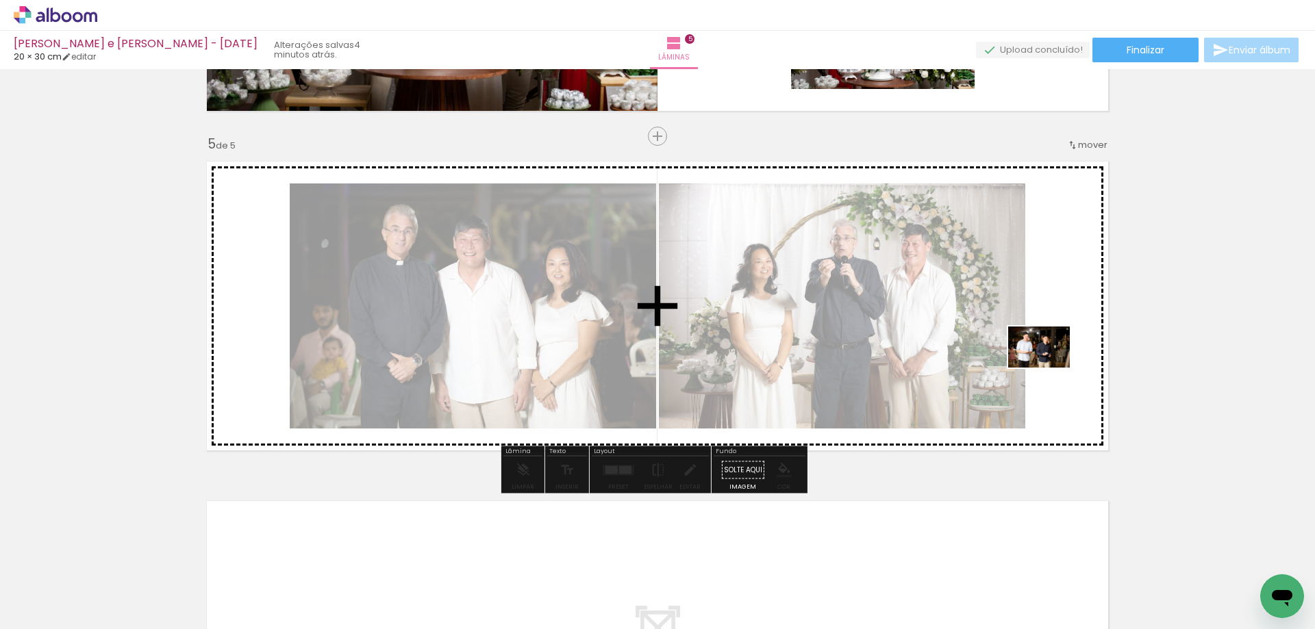
drag, startPoint x: 809, startPoint y: 573, endPoint x: 1046, endPoint y: 419, distance: 283.2
click at [1056, 390] on quentale-workspace at bounding box center [657, 314] width 1315 height 629
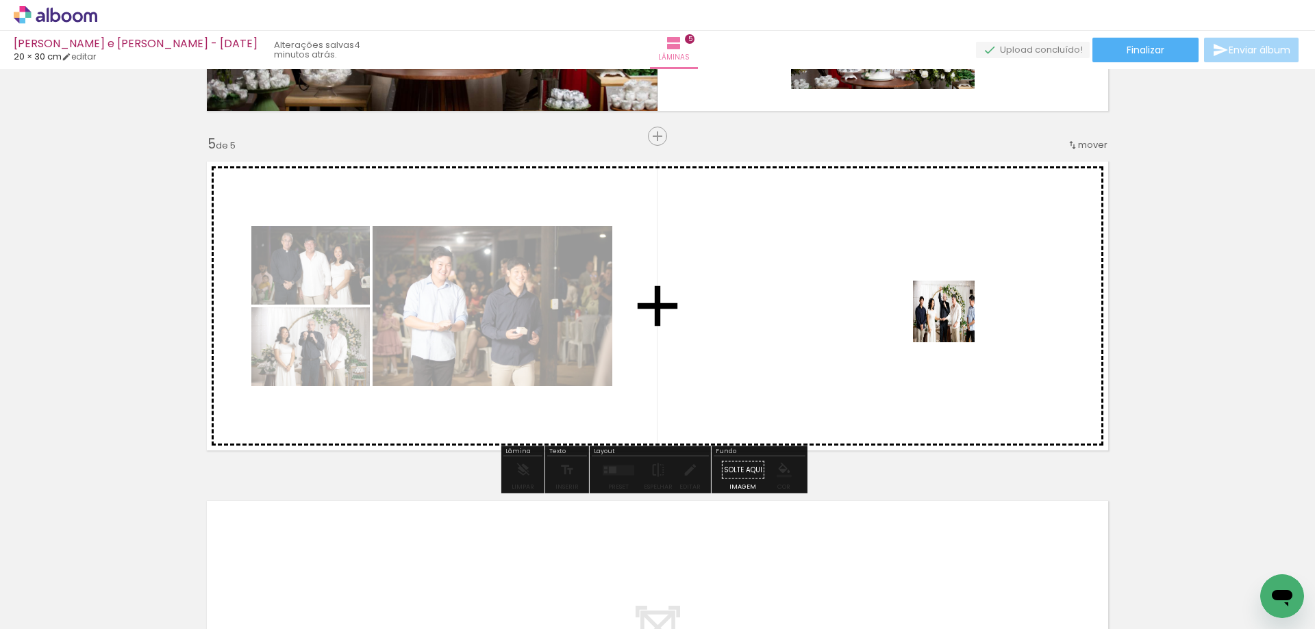
drag, startPoint x: 875, startPoint y: 596, endPoint x: 983, endPoint y: 563, distance: 113.1
click at [954, 320] on quentale-workspace at bounding box center [657, 314] width 1315 height 629
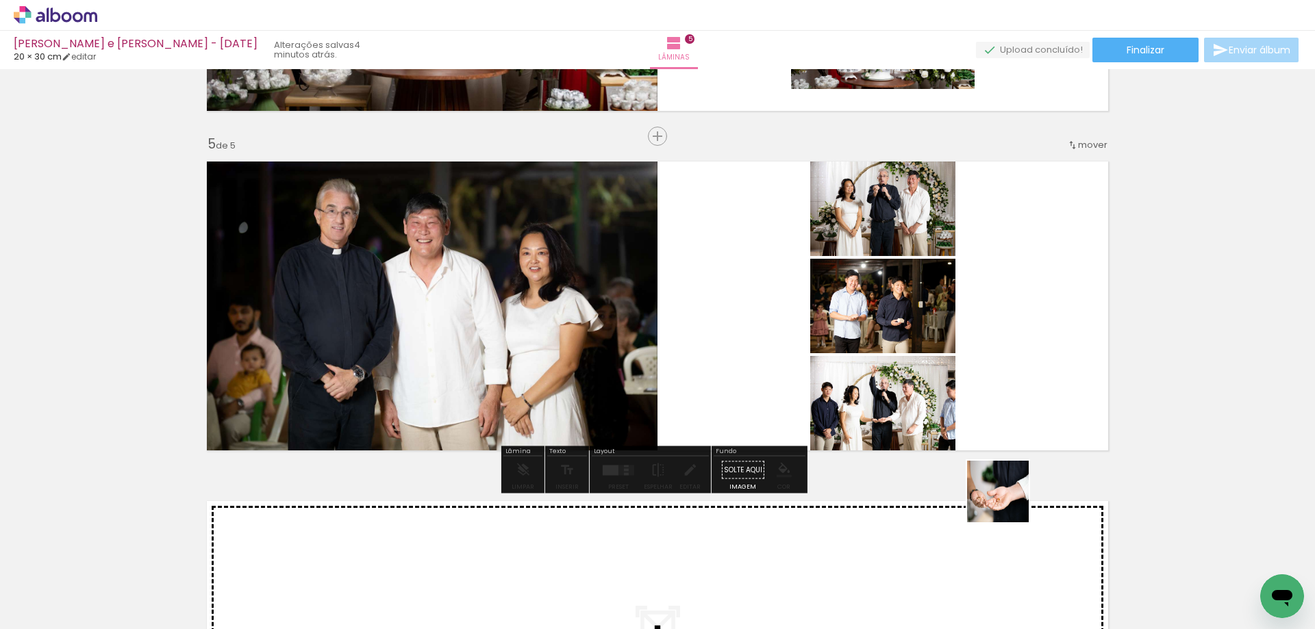
drag, startPoint x: 983, startPoint y: 556, endPoint x: 1081, endPoint y: 422, distance: 166.1
click at [1079, 370] on quentale-workspace at bounding box center [657, 314] width 1315 height 629
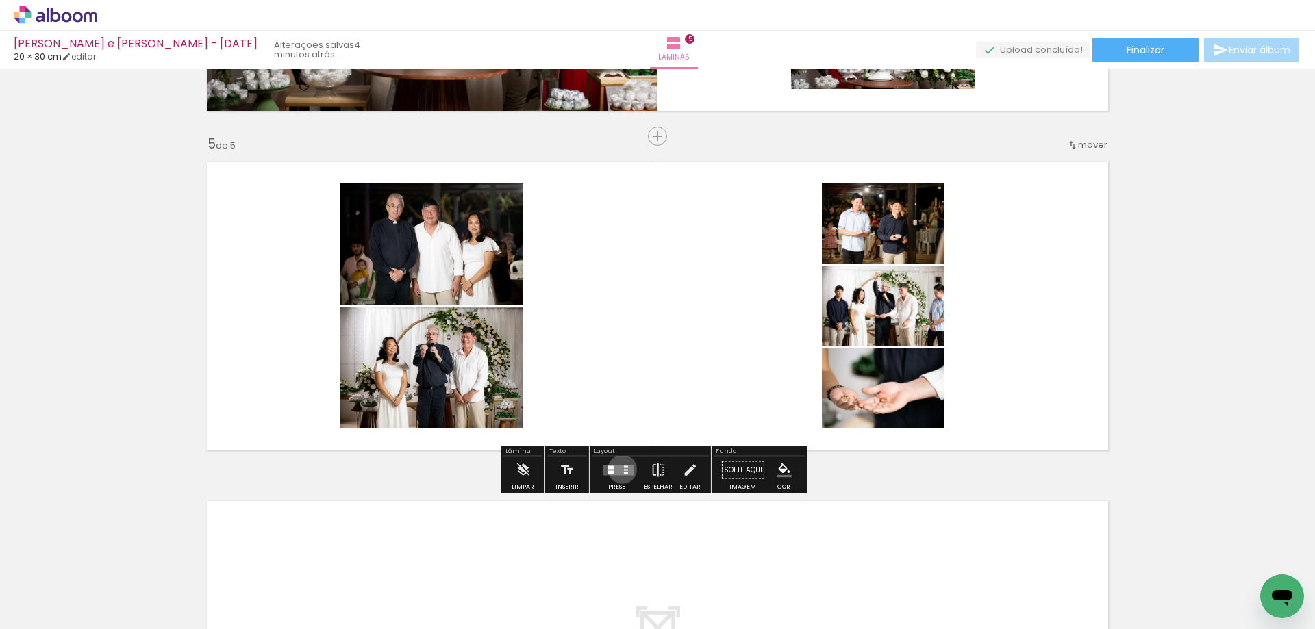
click at [619, 469] on quentale-layouter at bounding box center [619, 470] width 32 height 10
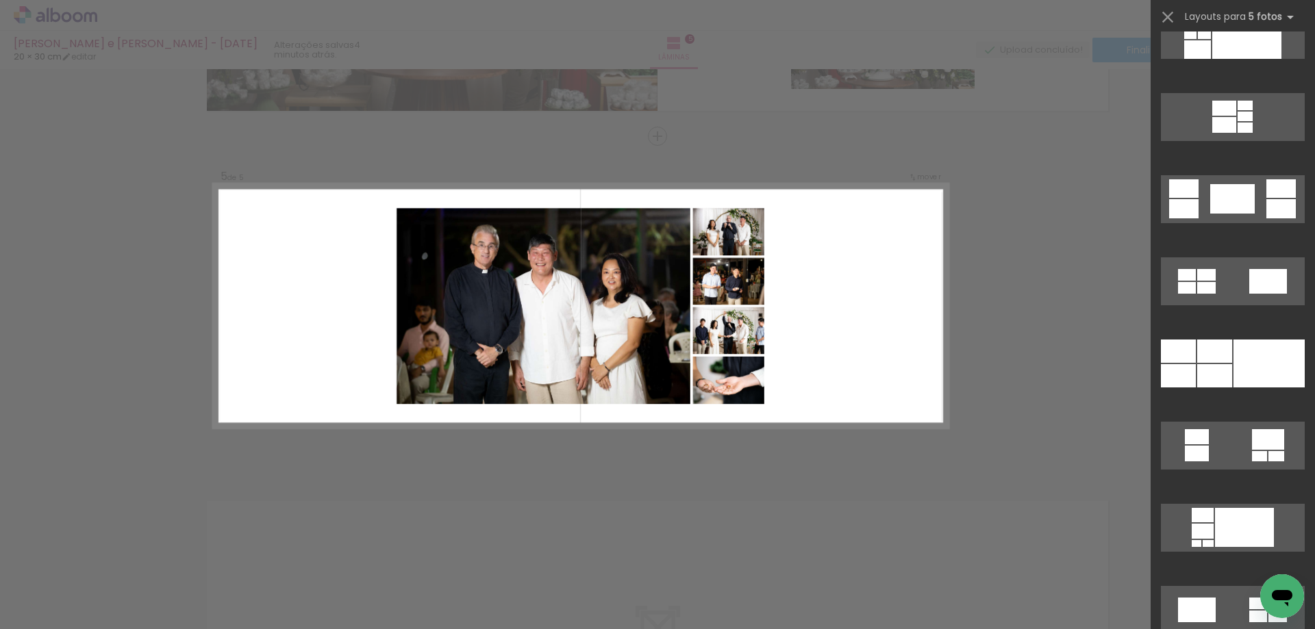
scroll to position [2191, 0]
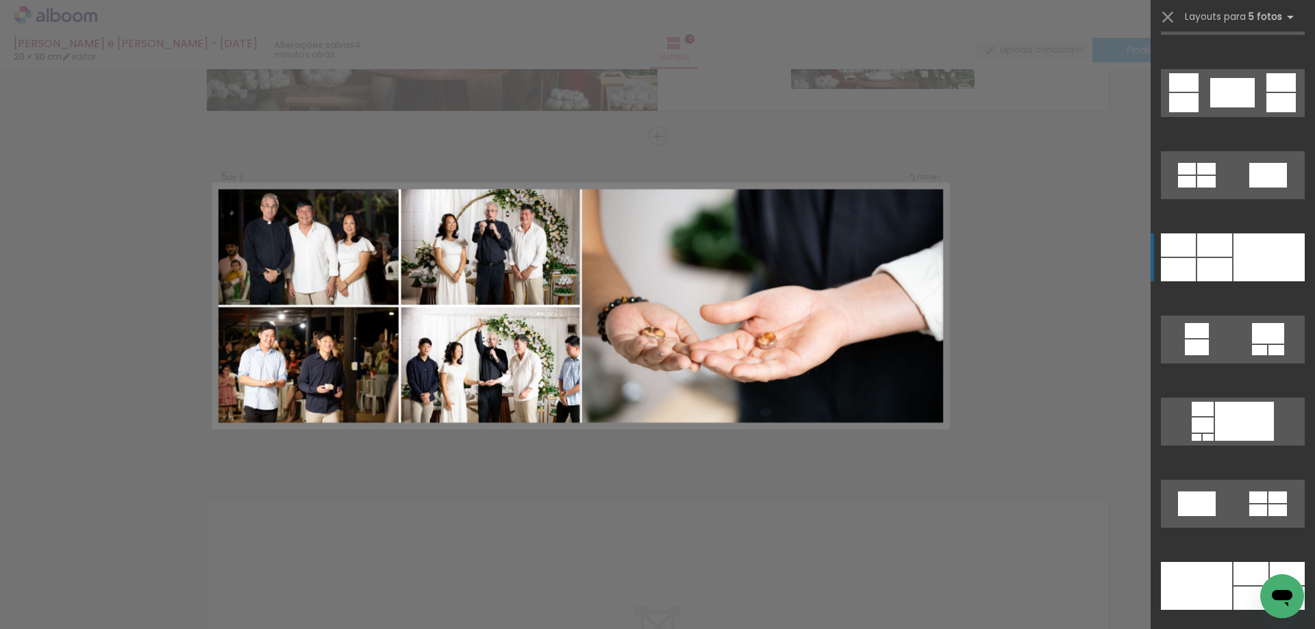
click at [1255, 244] on div at bounding box center [1268, 258] width 71 height 48
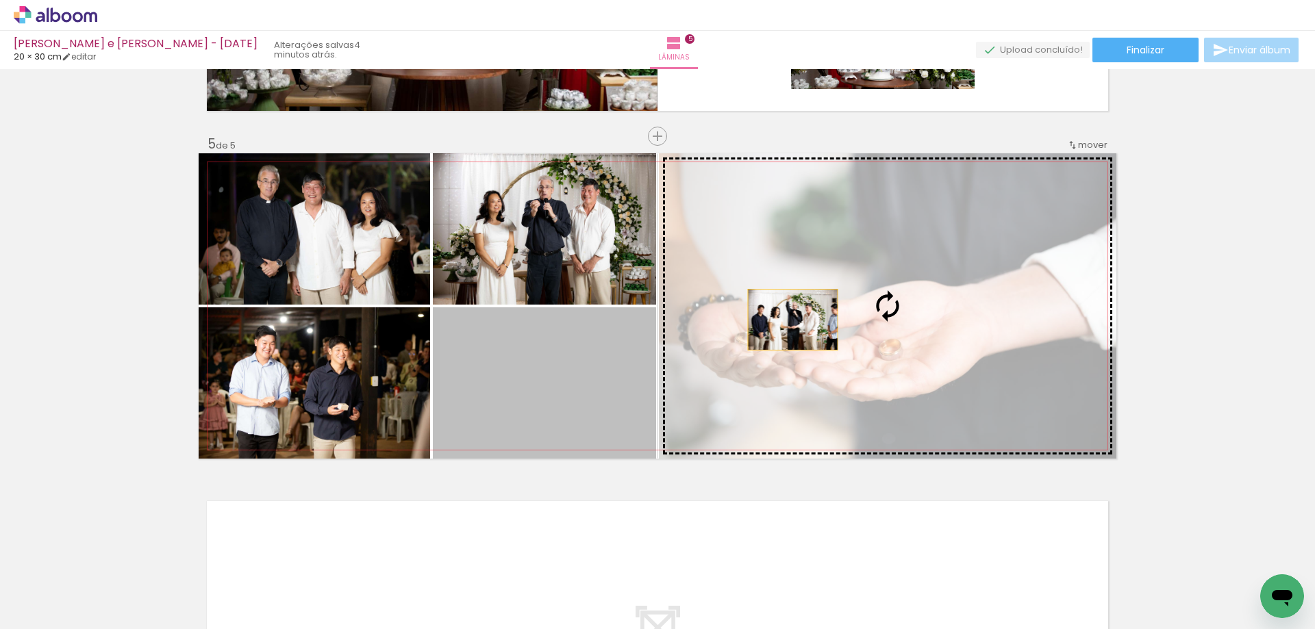
drag, startPoint x: 593, startPoint y: 399, endPoint x: 909, endPoint y: 276, distance: 339.5
click at [0, 0] on slot at bounding box center [0, 0] width 0 height 0
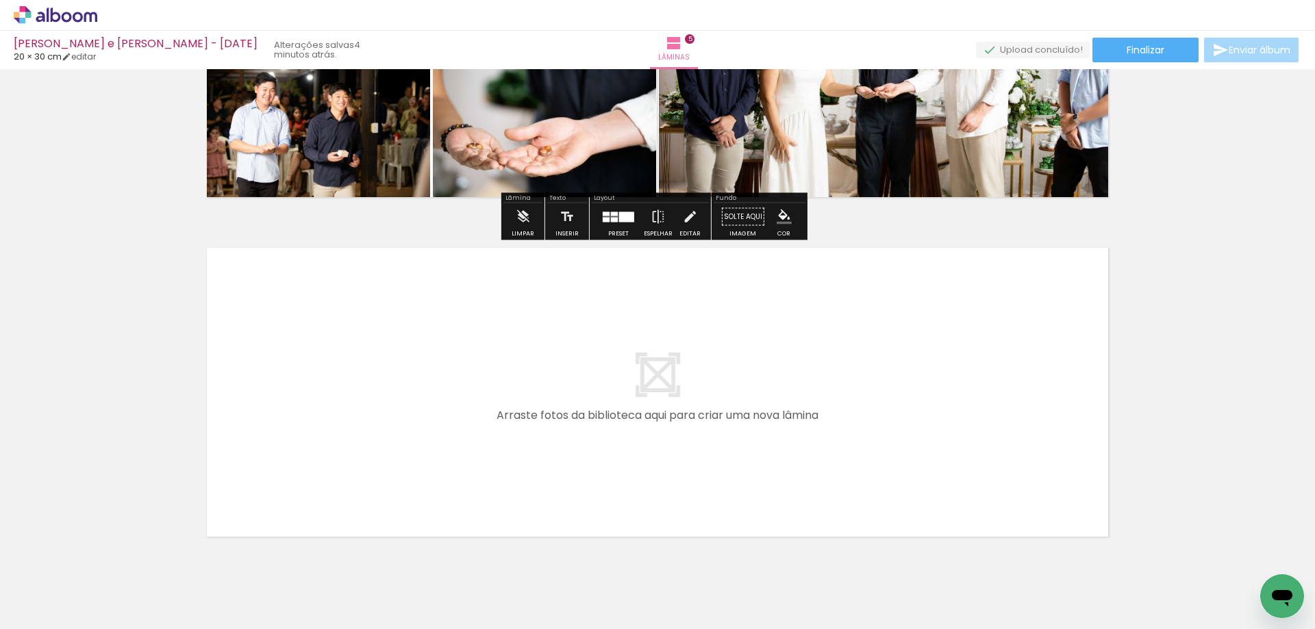
scroll to position [1588, 0]
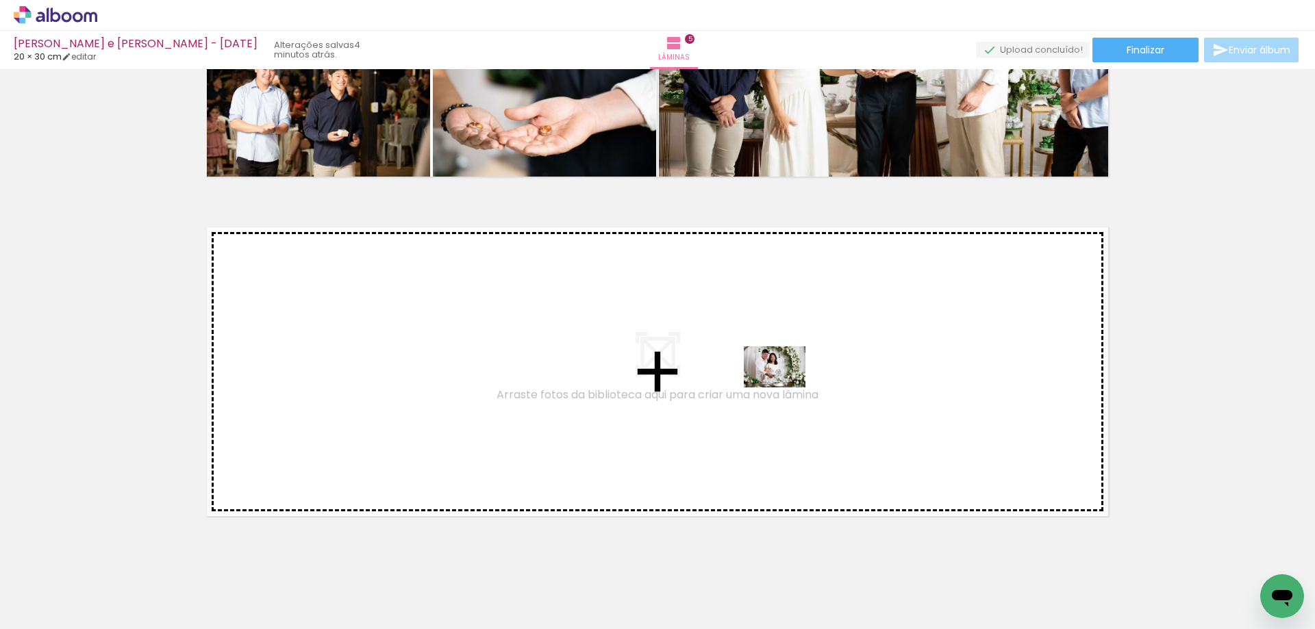
drag, startPoint x: 1189, startPoint y: 583, endPoint x: 647, endPoint y: 380, distance: 578.6
click at [647, 380] on quentale-workspace at bounding box center [657, 314] width 1315 height 629
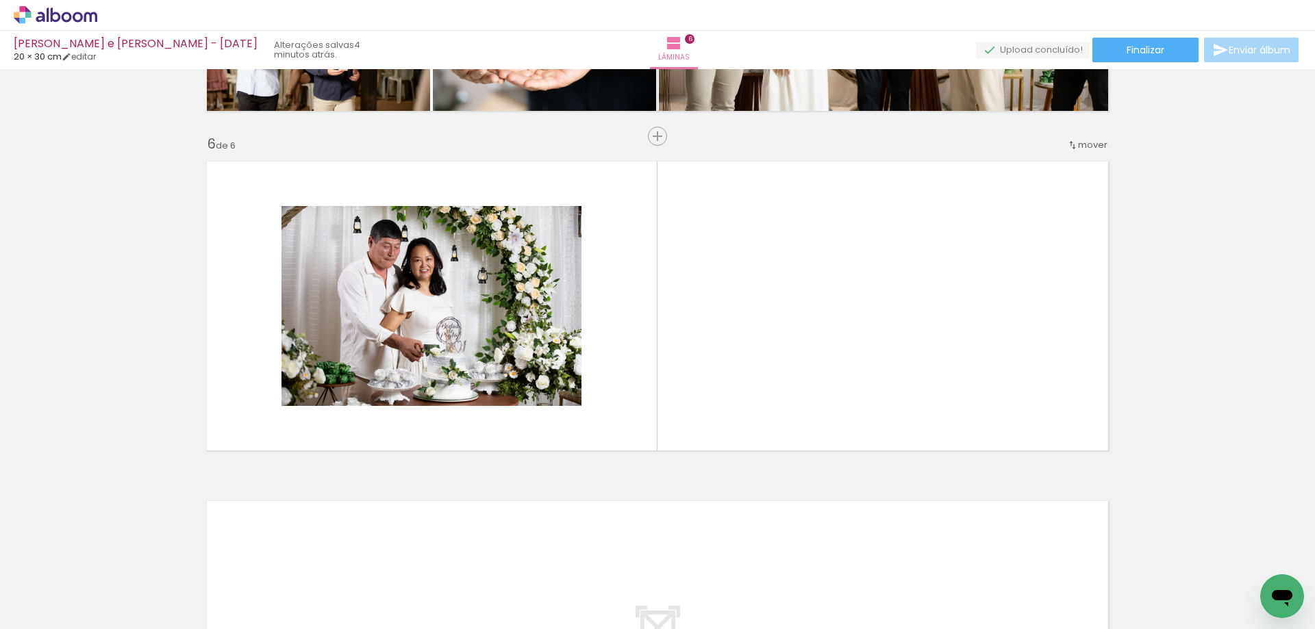
scroll to position [0, 0]
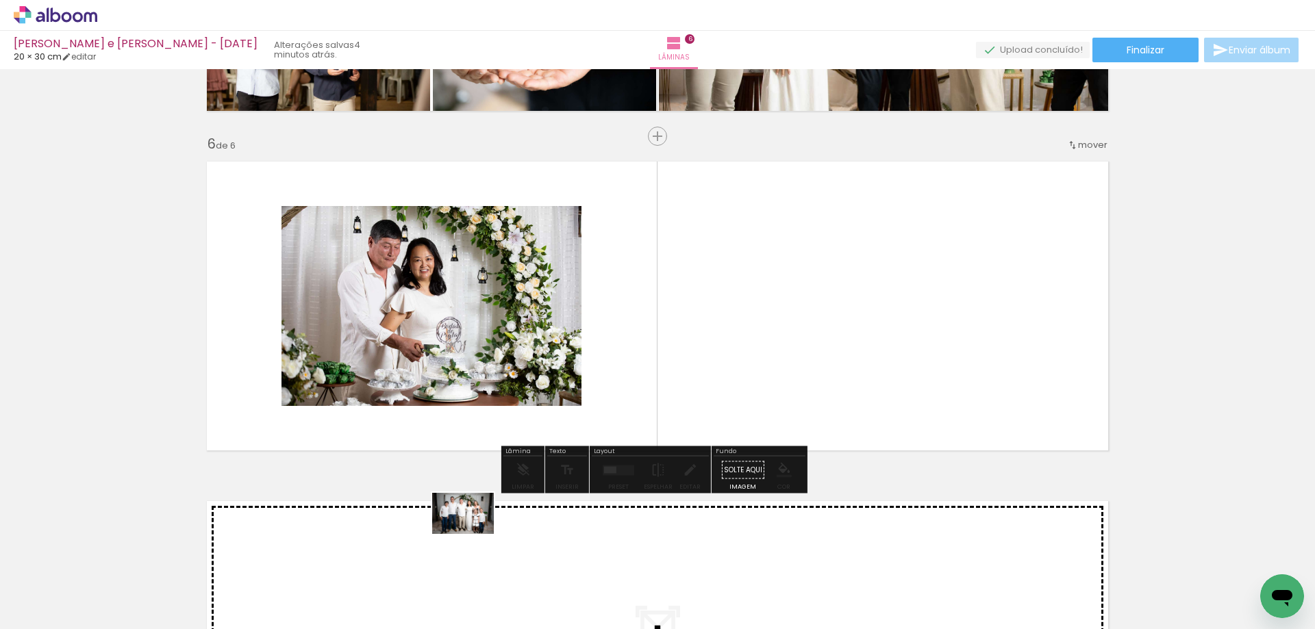
drag, startPoint x: 141, startPoint y: 585, endPoint x: 473, endPoint y: 534, distance: 336.0
click at [473, 534] on quentale-workspace at bounding box center [657, 314] width 1315 height 629
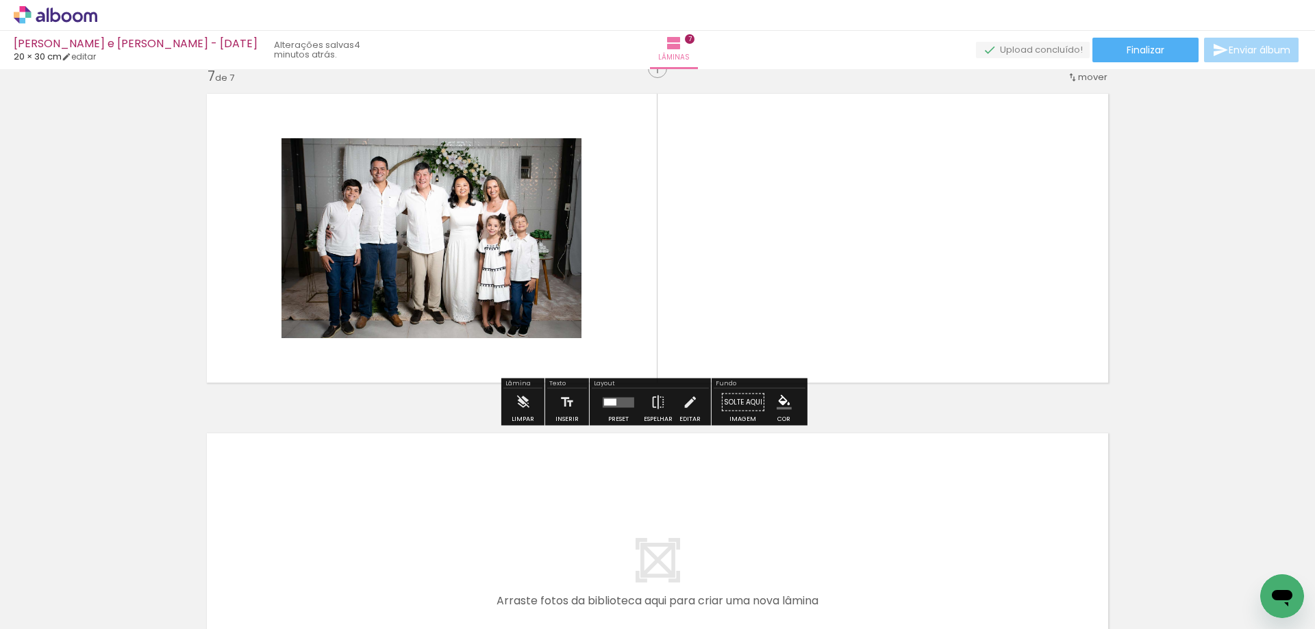
scroll to position [2062, 0]
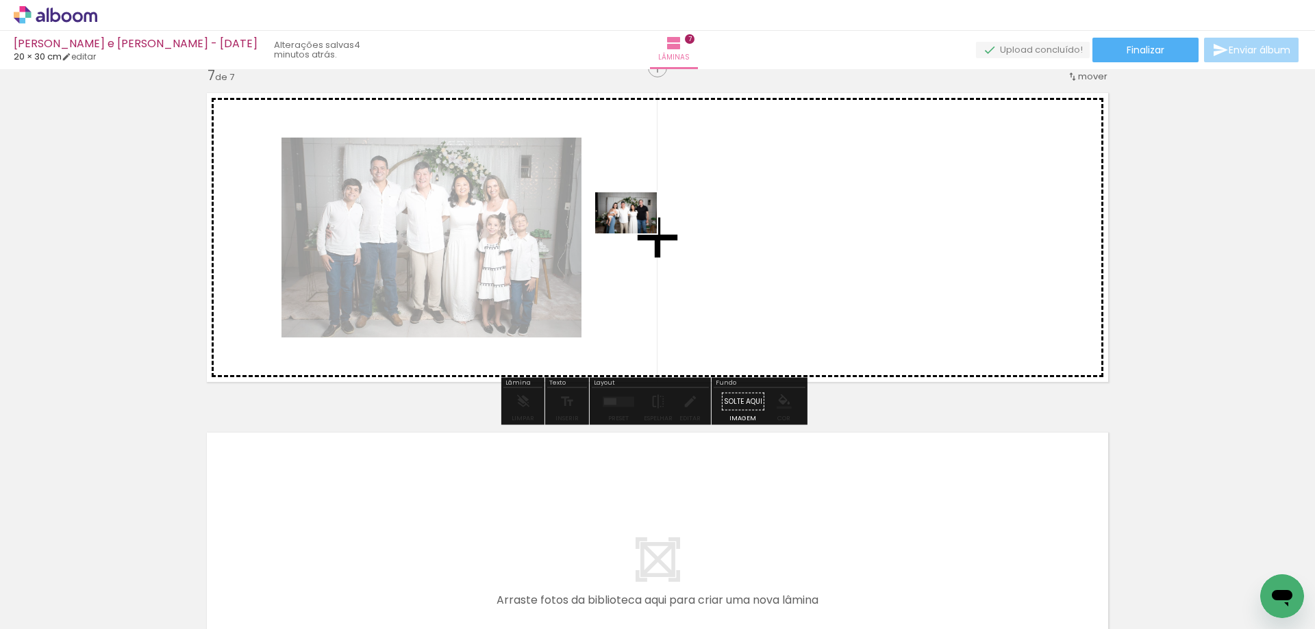
drag, startPoint x: 212, startPoint y: 588, endPoint x: 659, endPoint y: 223, distance: 577.3
click at [659, 223] on quentale-workspace at bounding box center [657, 314] width 1315 height 629
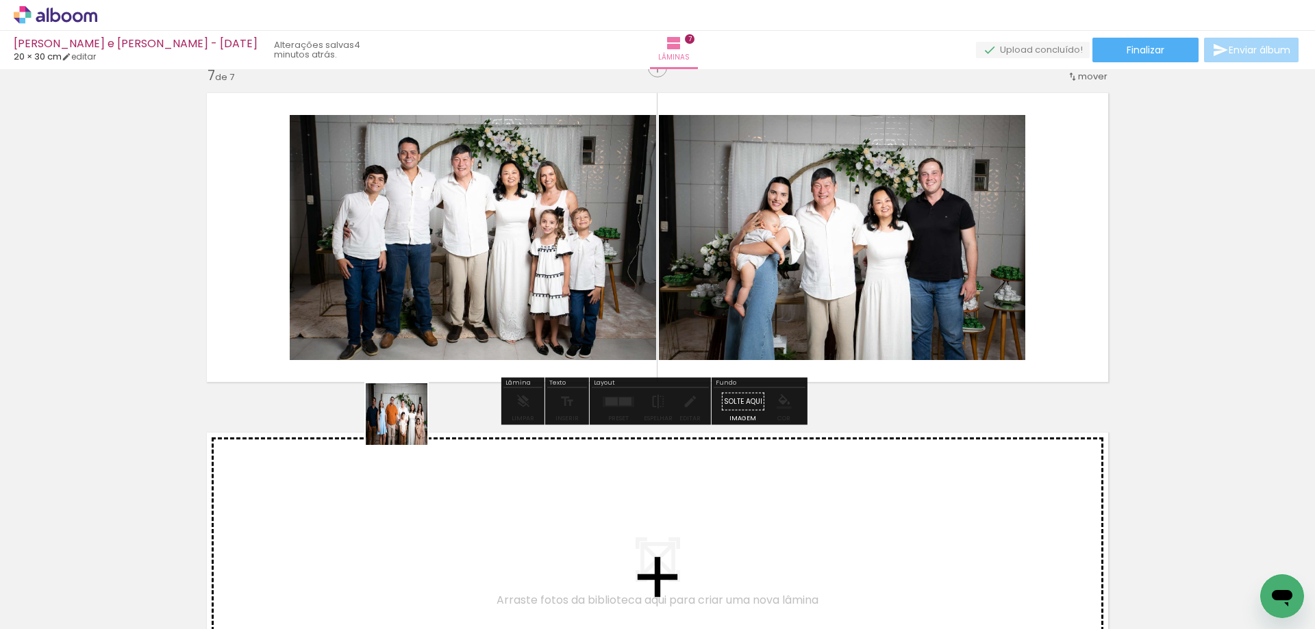
drag, startPoint x: 305, startPoint y: 576, endPoint x: 413, endPoint y: 536, distance: 114.6
click at [592, 202] on quentale-workspace at bounding box center [657, 314] width 1315 height 629
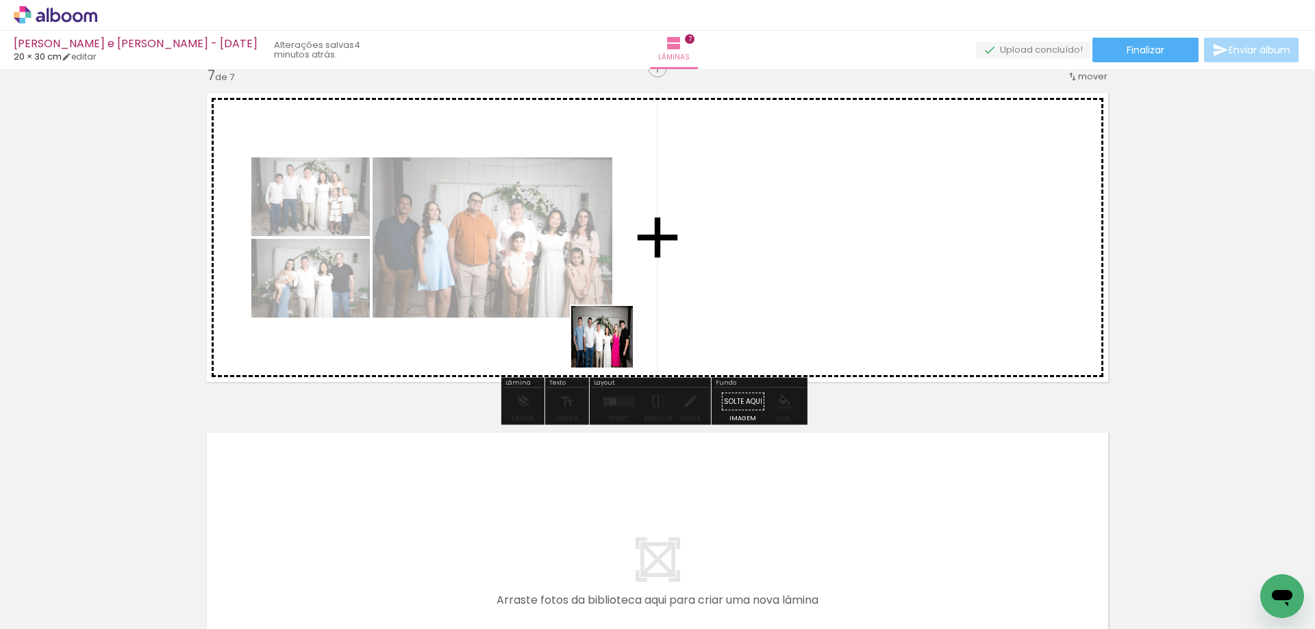
drag, startPoint x: 375, startPoint y: 587, endPoint x: 523, endPoint y: 524, distance: 161.4
click at [776, 218] on quentale-workspace at bounding box center [657, 314] width 1315 height 629
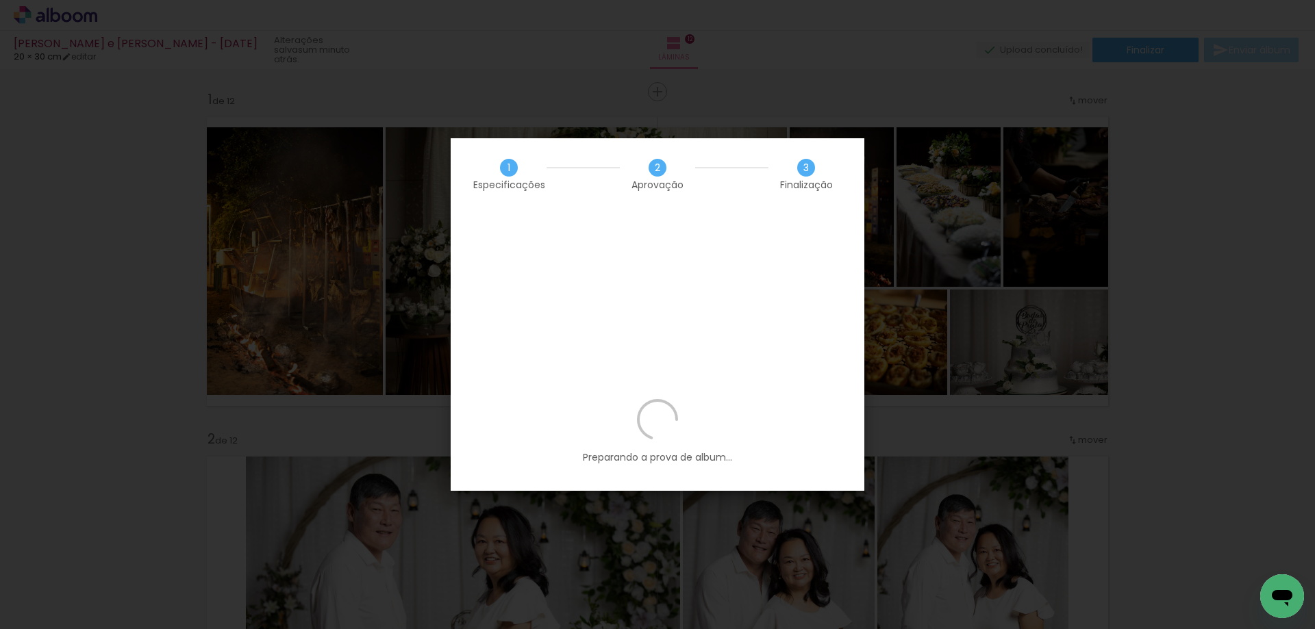
scroll to position [7218, 0]
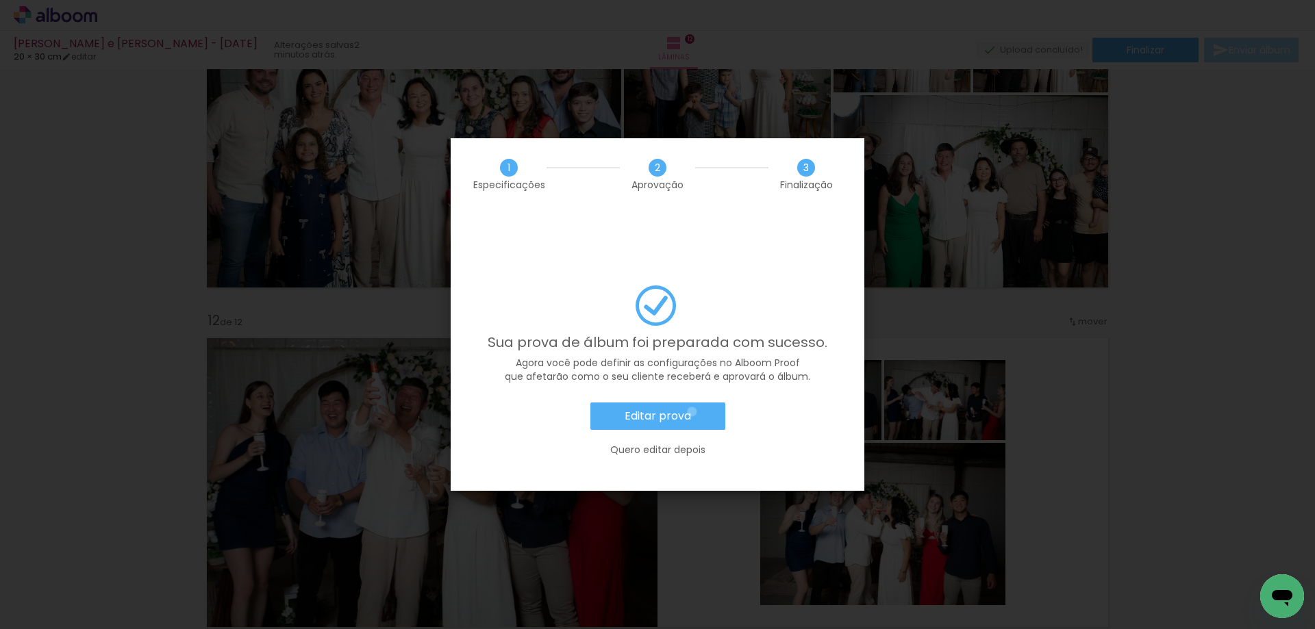
click at [692, 403] on paper-button "Editar prova" at bounding box center [657, 416] width 135 height 27
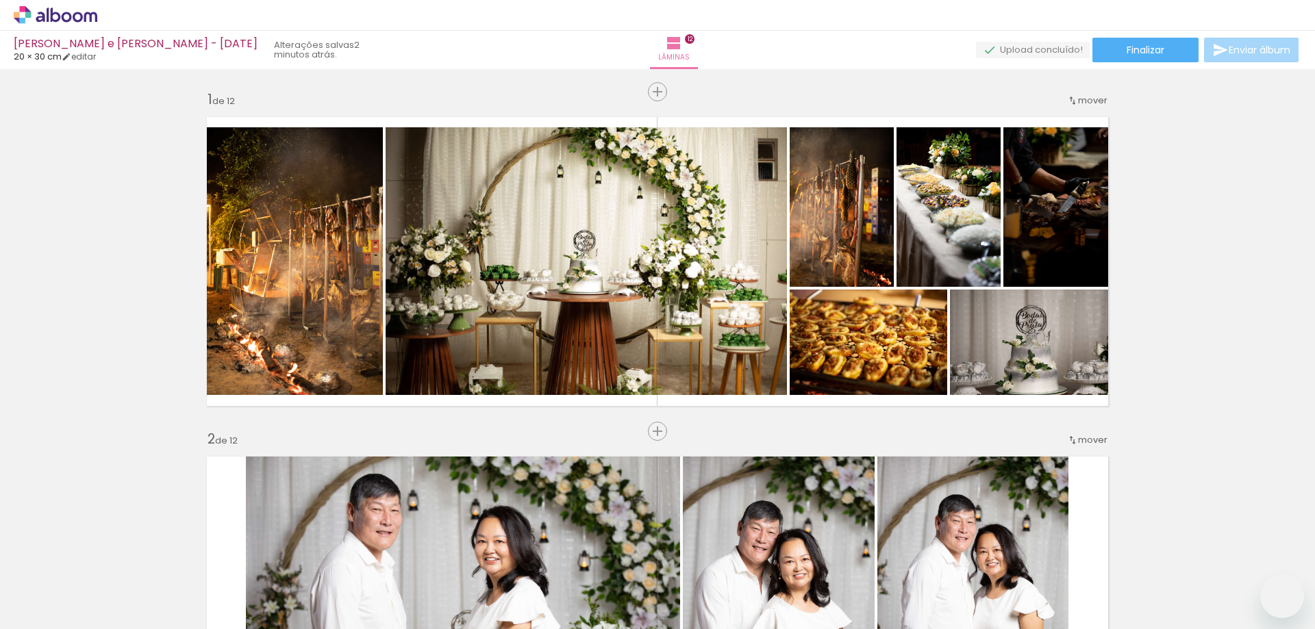
click at [1142, 45] on span "Finalizar" at bounding box center [1146, 50] width 38 height 10
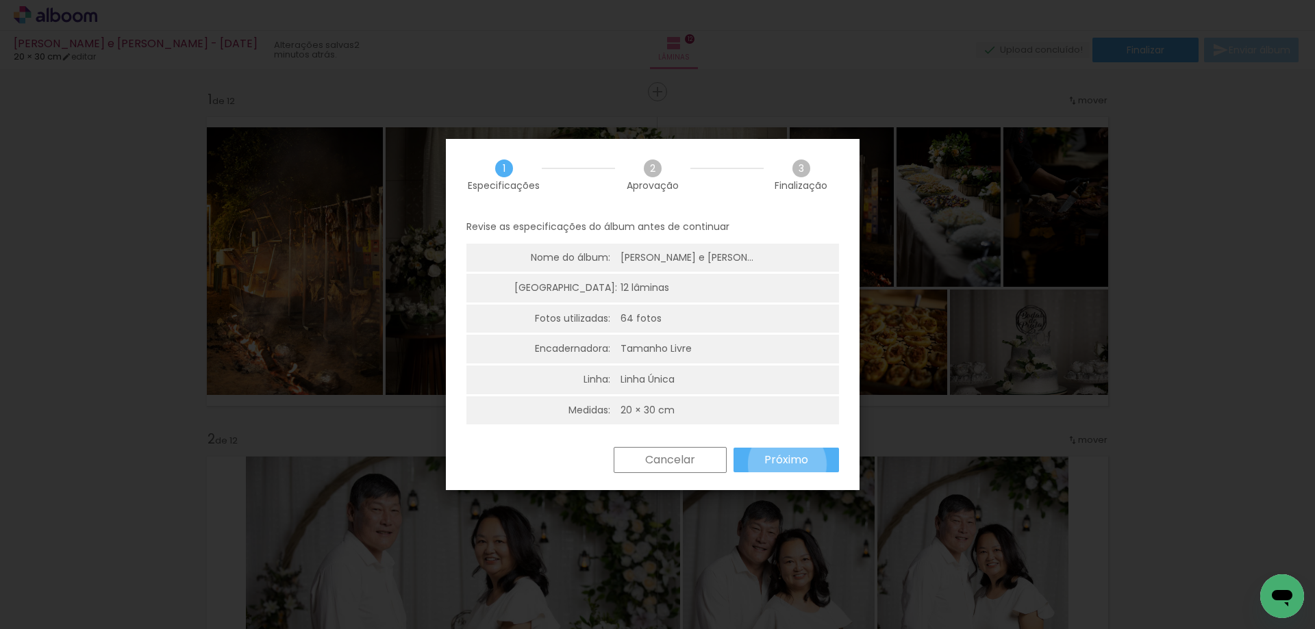
click at [0, 0] on slot "Próximo" at bounding box center [0, 0] width 0 height 0
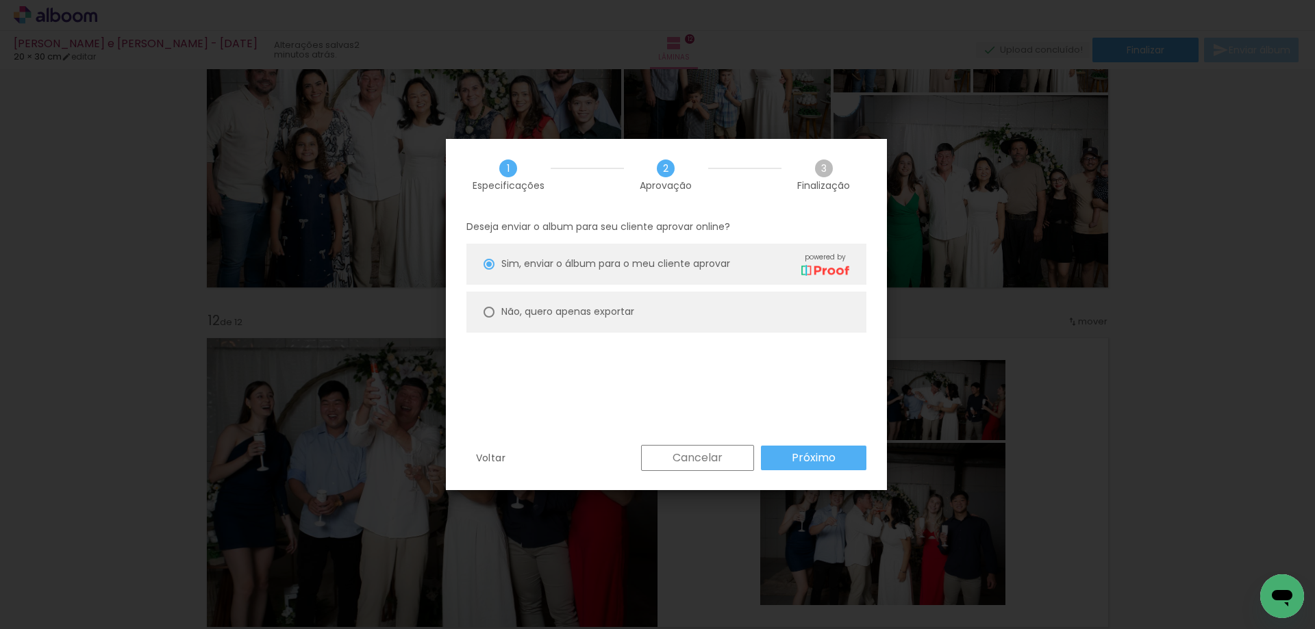
scroll to position [7218, 0]
click at [0, 0] on slot "Próximo" at bounding box center [0, 0] width 0 height 0
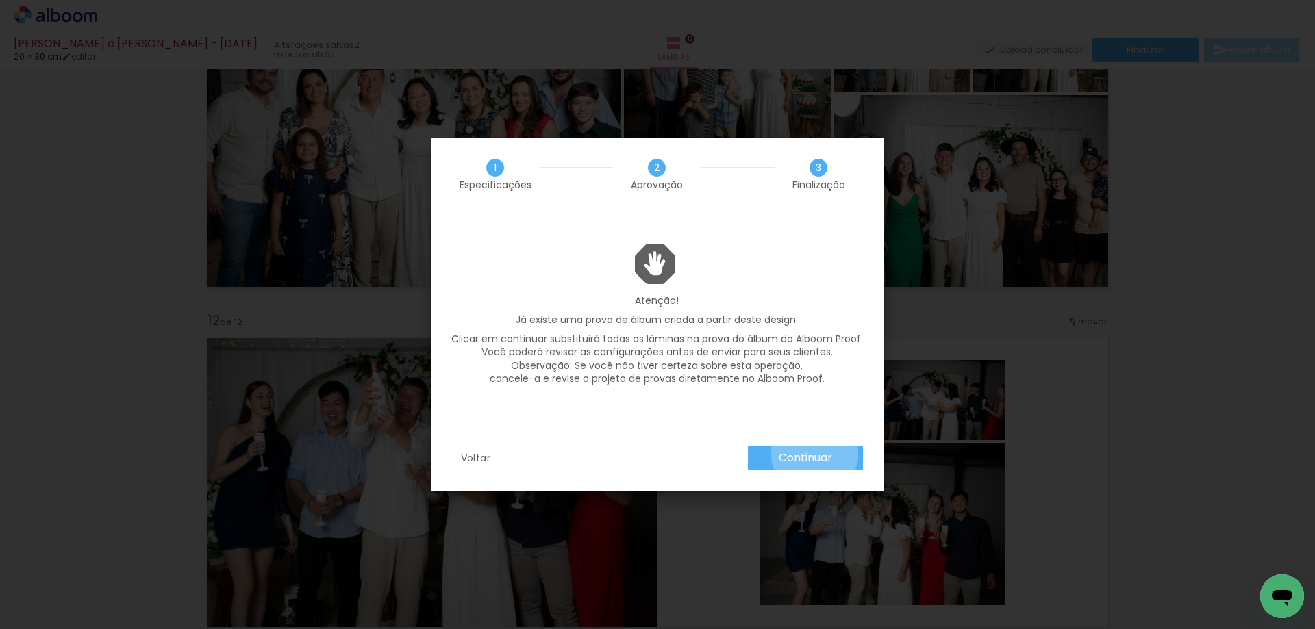
click at [0, 0] on slot "Continuar" at bounding box center [0, 0] width 0 height 0
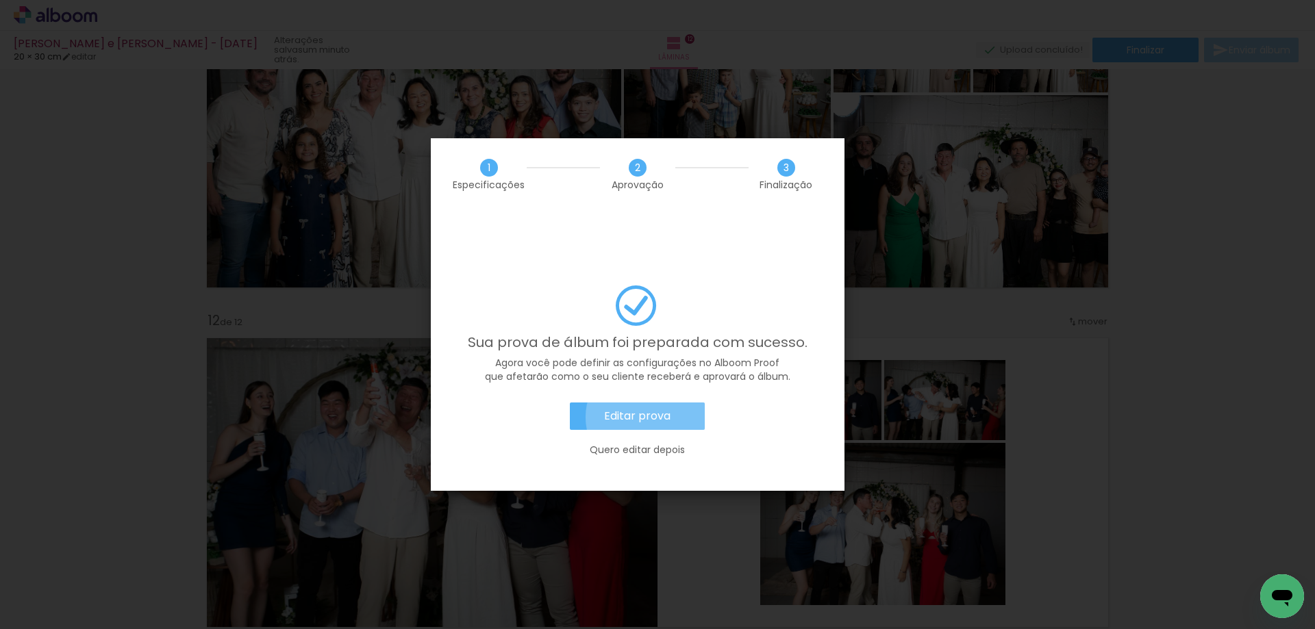
click at [0, 0] on slot "Editar prova" at bounding box center [0, 0] width 0 height 0
